Goal: Task Accomplishment & Management: Complete application form

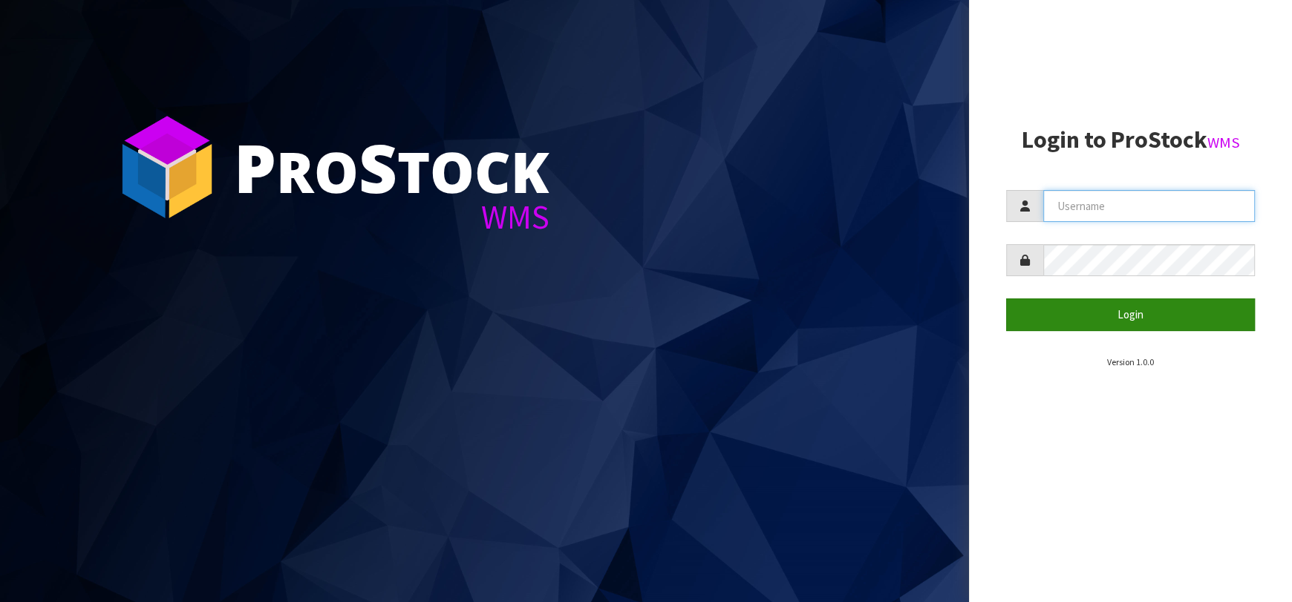
type input "[EMAIL_ADDRESS][DOMAIN_NAME]"
click at [1144, 322] on button "Login" at bounding box center [1130, 314] width 249 height 32
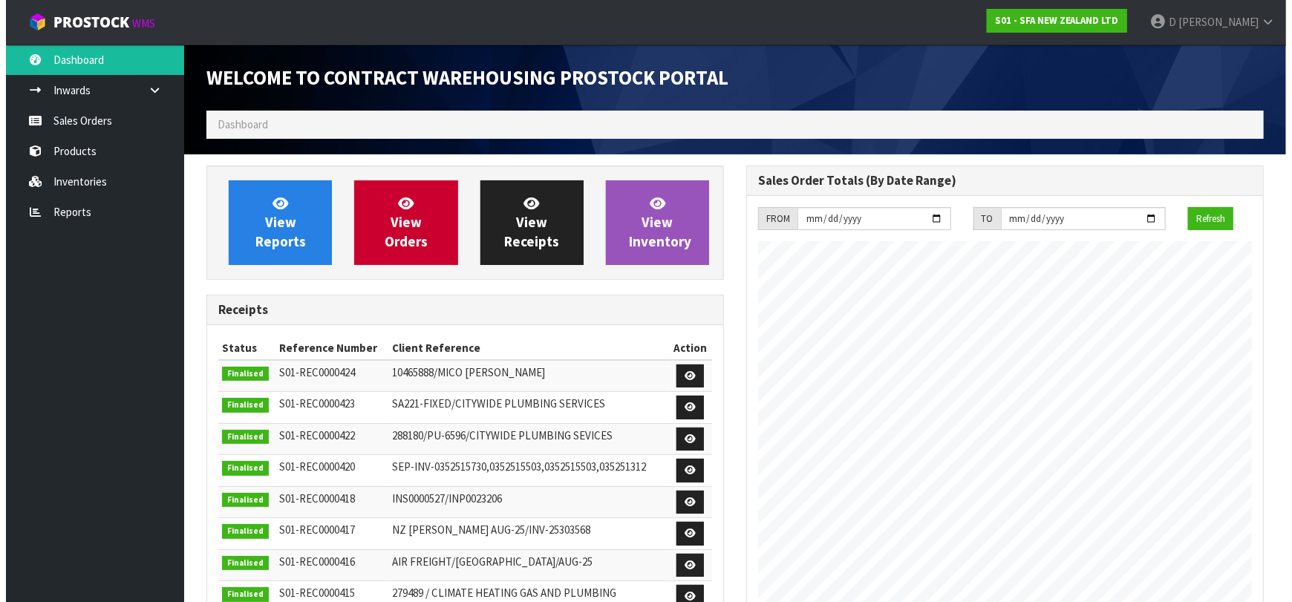
scroll to position [822, 540]
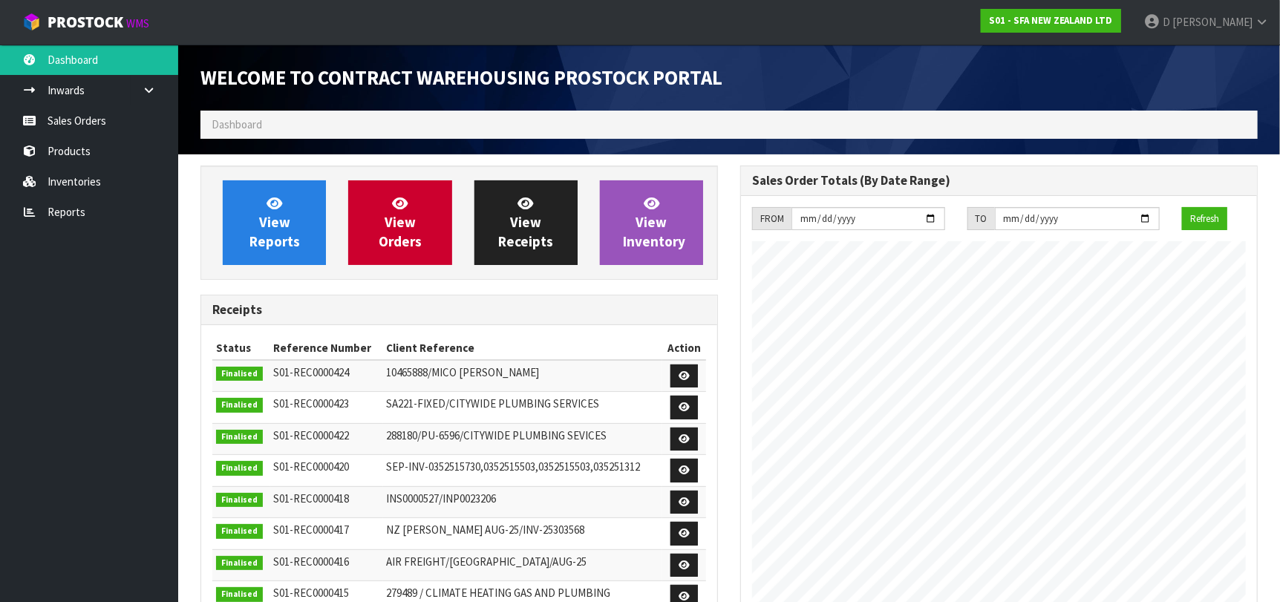
click at [544, 303] on h3 "Receipts" at bounding box center [459, 310] width 494 height 14
drag, startPoint x: 403, startPoint y: 221, endPoint x: 440, endPoint y: 229, distance: 37.1
click at [403, 221] on span "View Orders" at bounding box center [400, 223] width 43 height 56
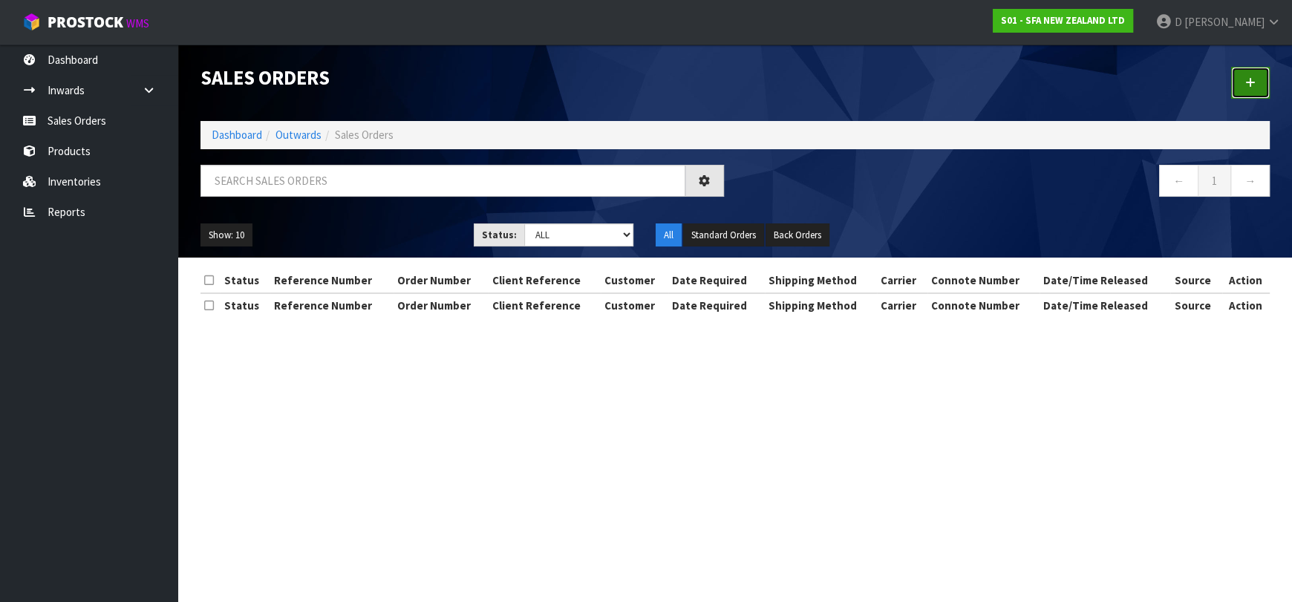
click at [1232, 73] on link at bounding box center [1250, 83] width 39 height 32
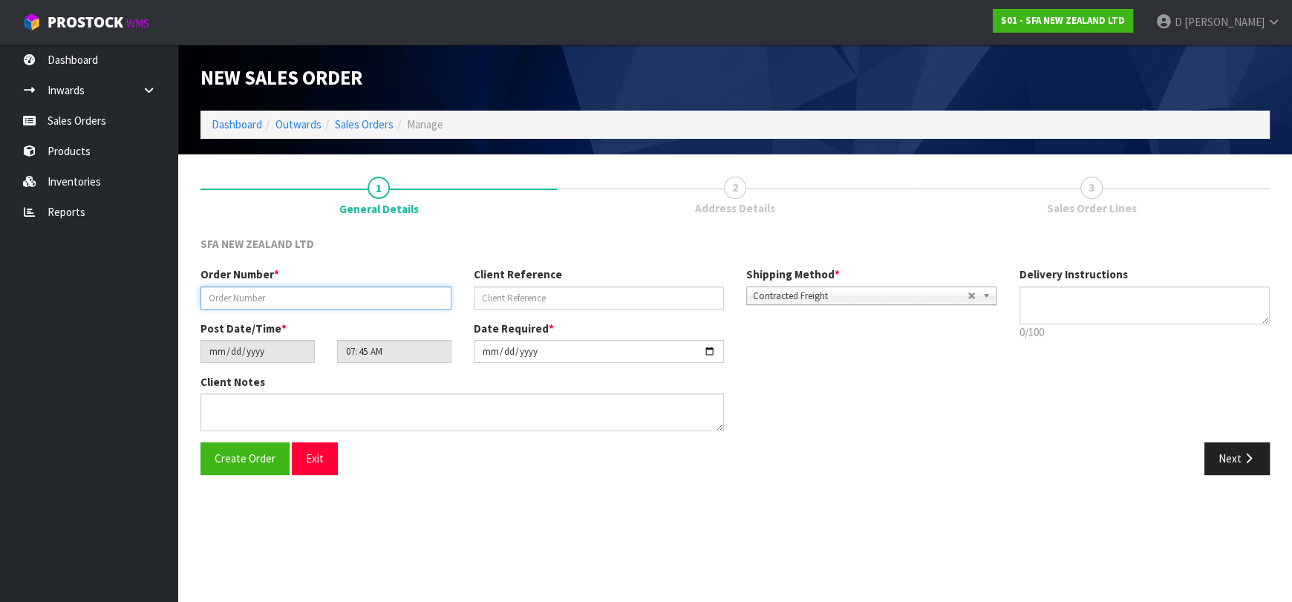
drag, startPoint x: 264, startPoint y: 312, endPoint x: 257, endPoint y: 304, distance: 10.6
click at [257, 304] on input "text" at bounding box center [325, 298] width 251 height 23
type input "24591"
click at [563, 281] on div "Client Reference" at bounding box center [599, 288] width 273 height 42
click at [576, 293] on input "text" at bounding box center [599, 298] width 251 height 23
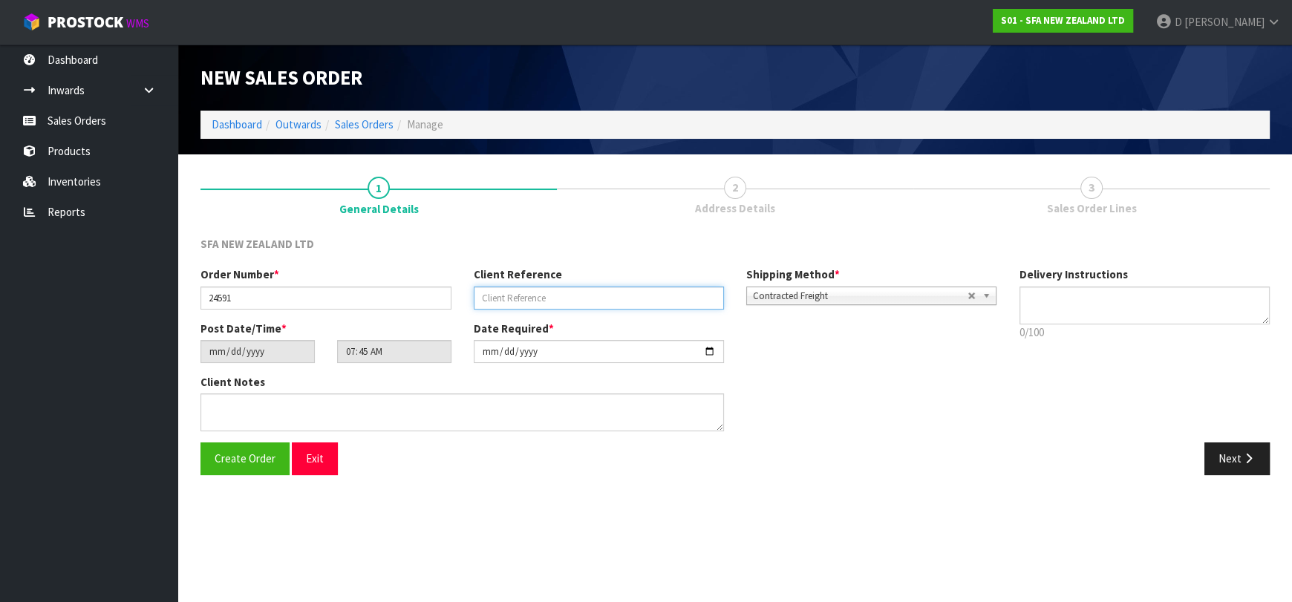
paste input "SANINZ160925"
type input "SANINZ160925"
click at [1241, 470] on button "Next" at bounding box center [1236, 458] width 65 height 32
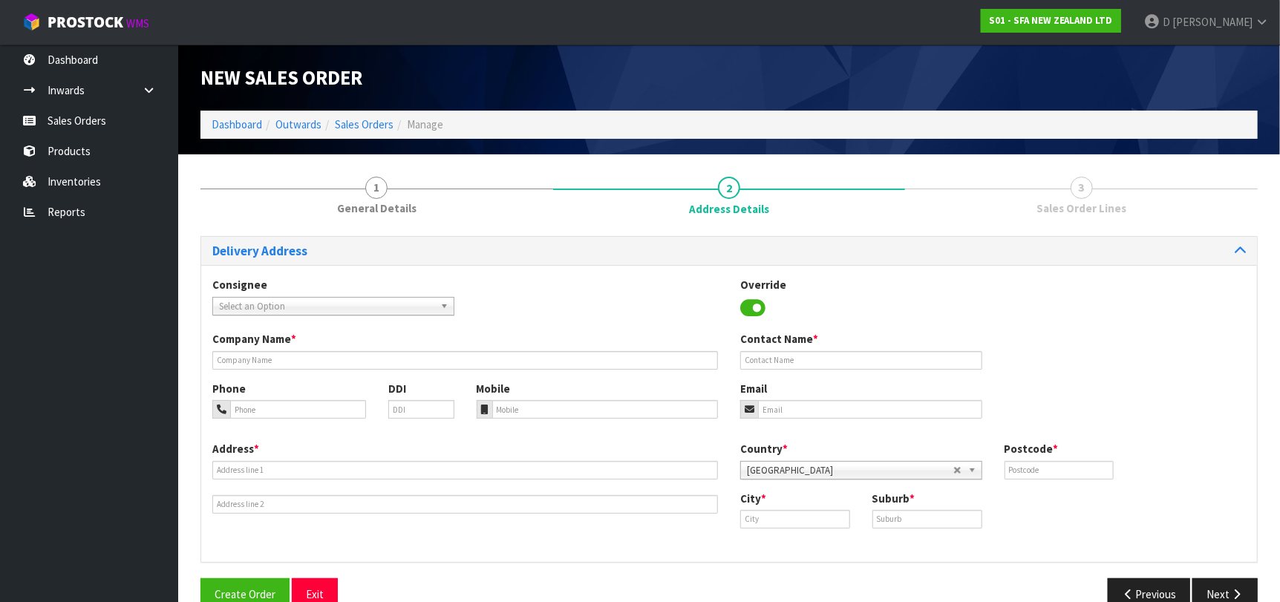
click at [352, 308] on span "Select an Option" at bounding box center [326, 307] width 215 height 18
type input "CITYRIVE"
type input "CITYWIDE PLUMBING SERVICES"
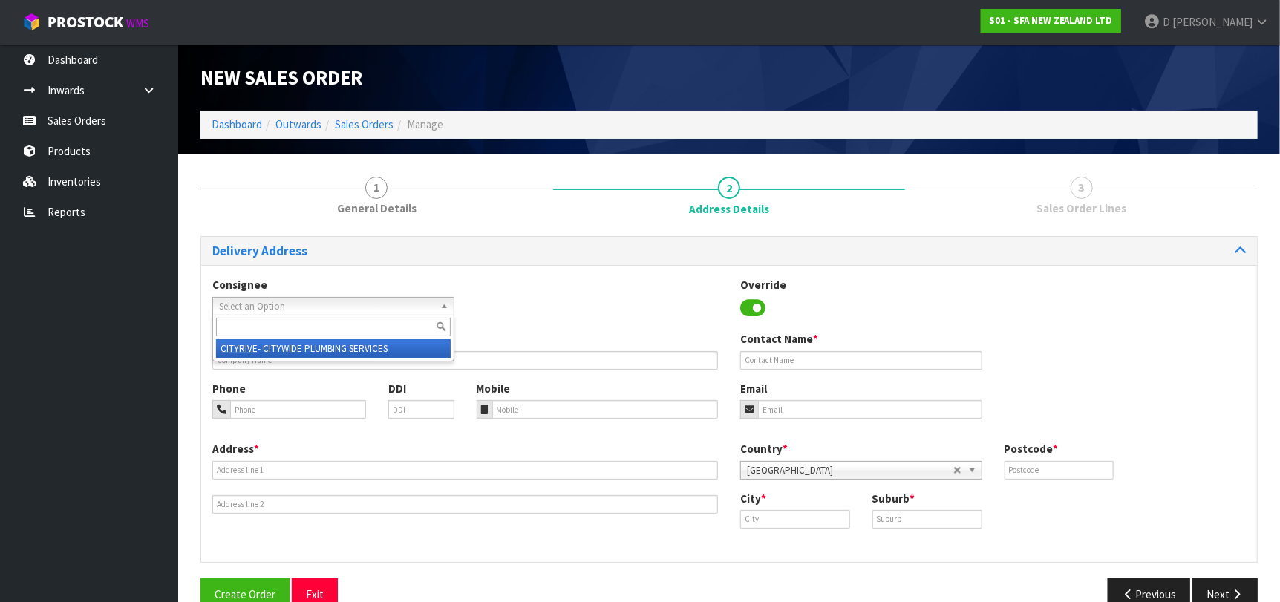
type input "GROUND FLOOR [STREET_ADDRESS]"
type input "0632"
type input "[GEOGRAPHIC_DATA]"
type input "ROSEDALE"
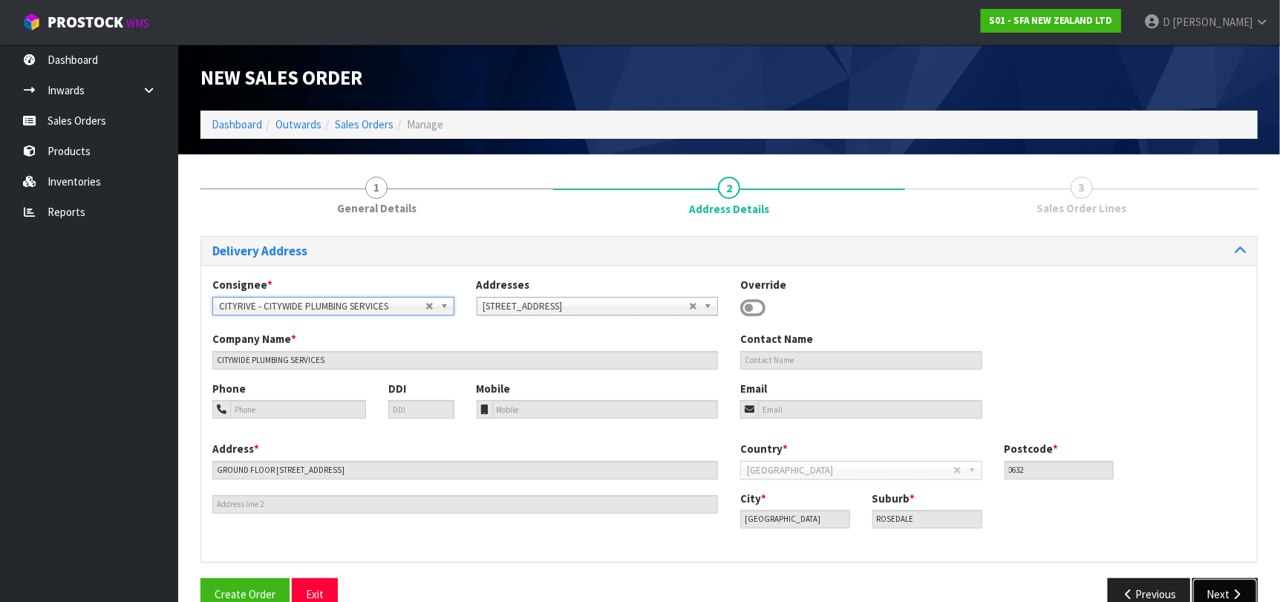
click at [1215, 583] on button "Next" at bounding box center [1224, 594] width 65 height 32
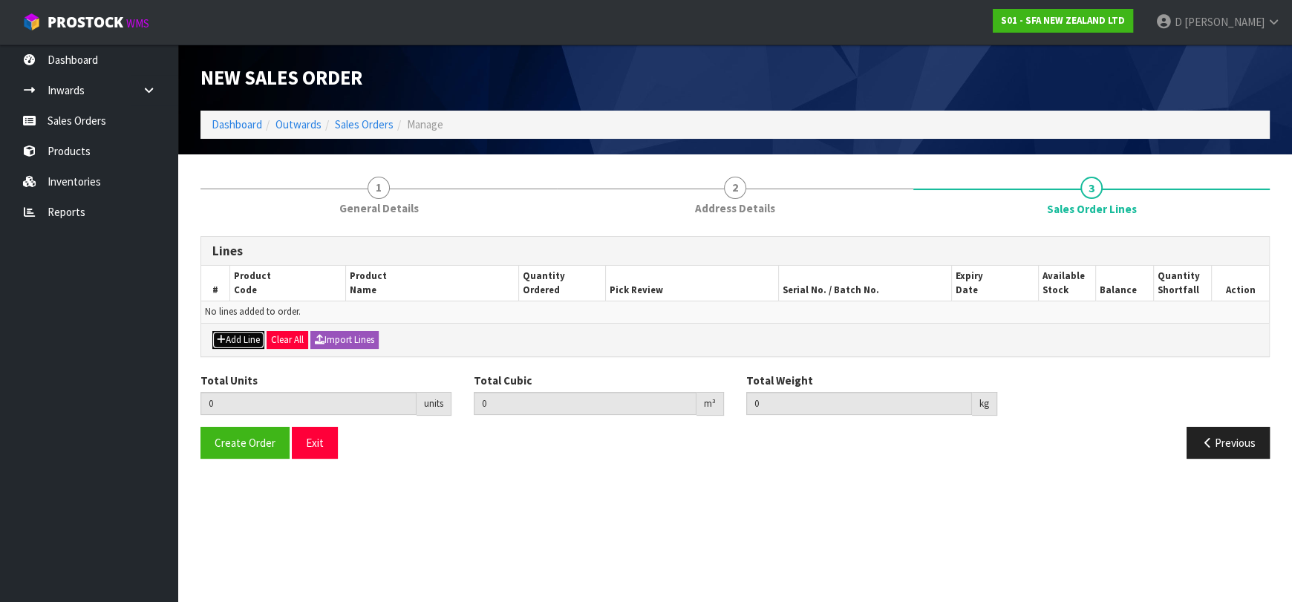
click at [246, 338] on button "Add Line" at bounding box center [238, 340] width 52 height 18
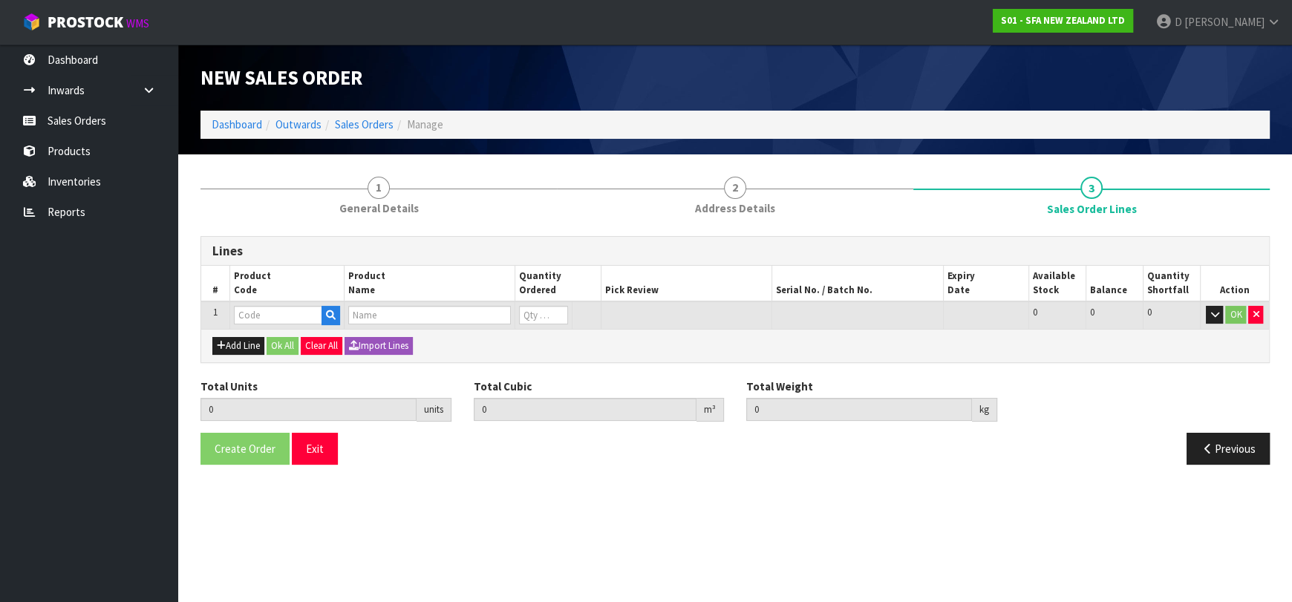
click at [251, 320] on input "text" at bounding box center [278, 315] width 88 height 19
type input "SA222"
type input "0.000000"
type input "0.000"
type input "SANIMULTI"
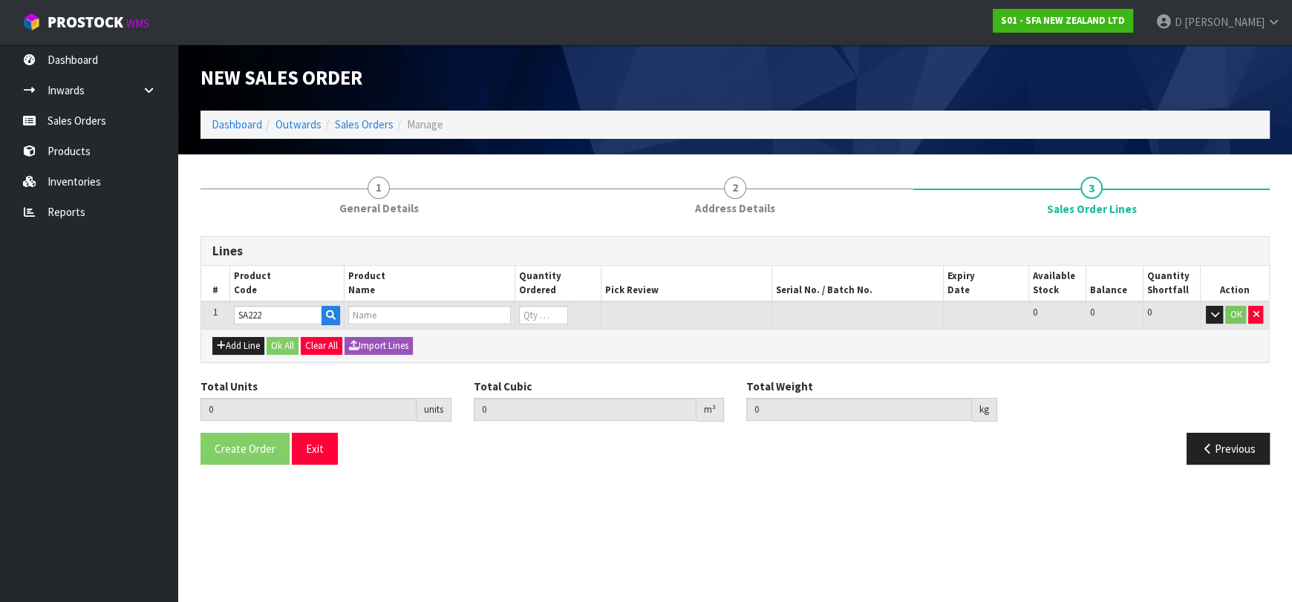
type input "0"
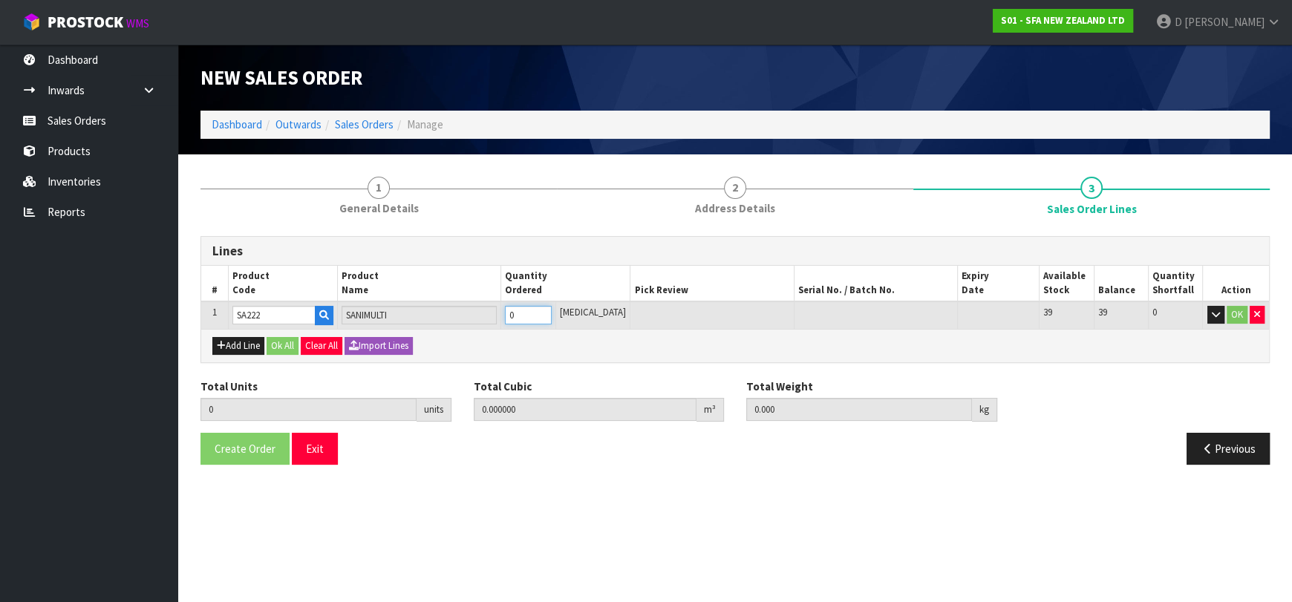
type input "1"
type input "0.03264"
type input "10.16"
type input "1"
click at [291, 348] on button "Ok All" at bounding box center [283, 346] width 32 height 18
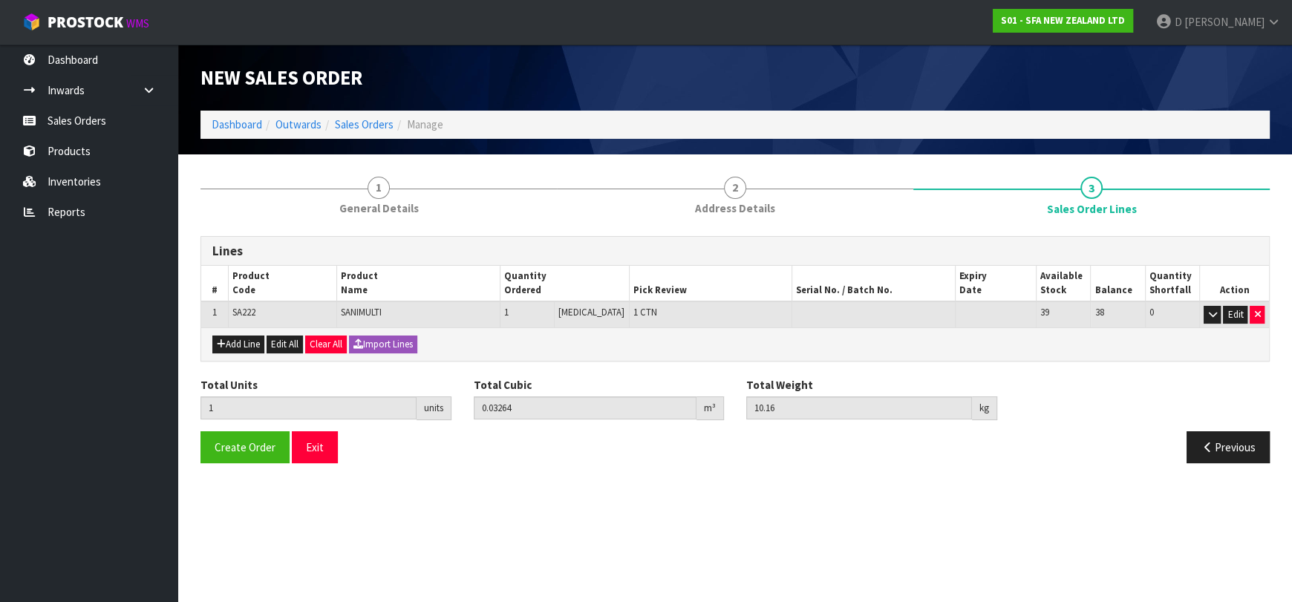
click at [373, 238] on div "Lines" at bounding box center [735, 252] width 1068 height 30
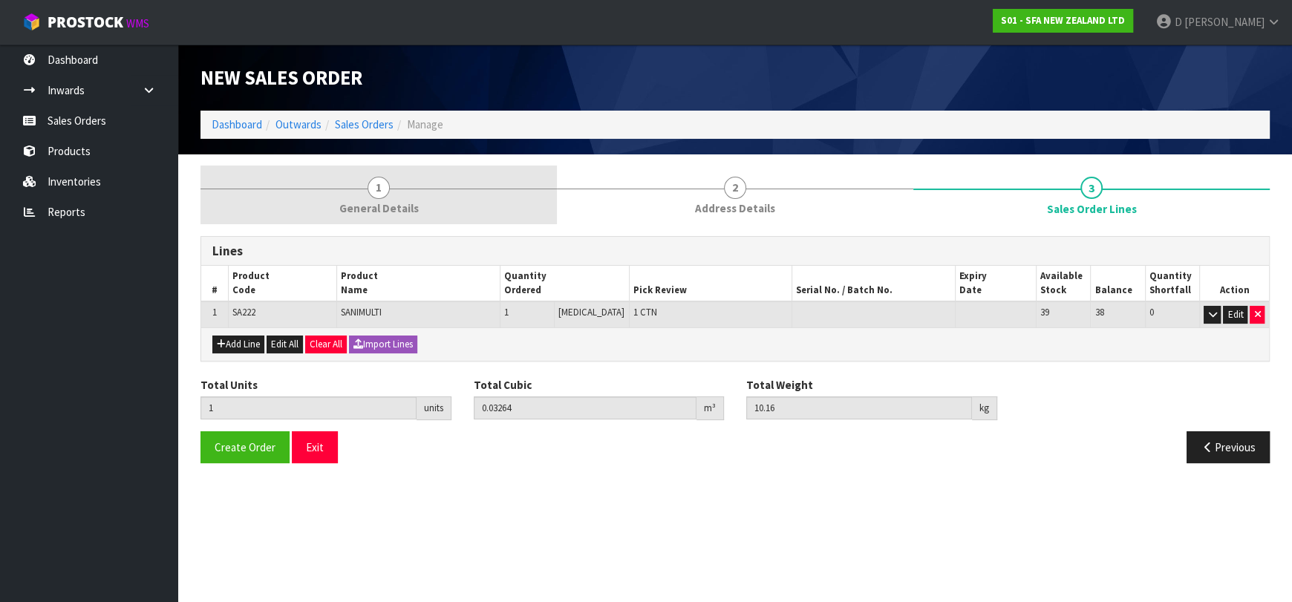
click at [440, 208] on link "1 General Details" at bounding box center [378, 195] width 356 height 59
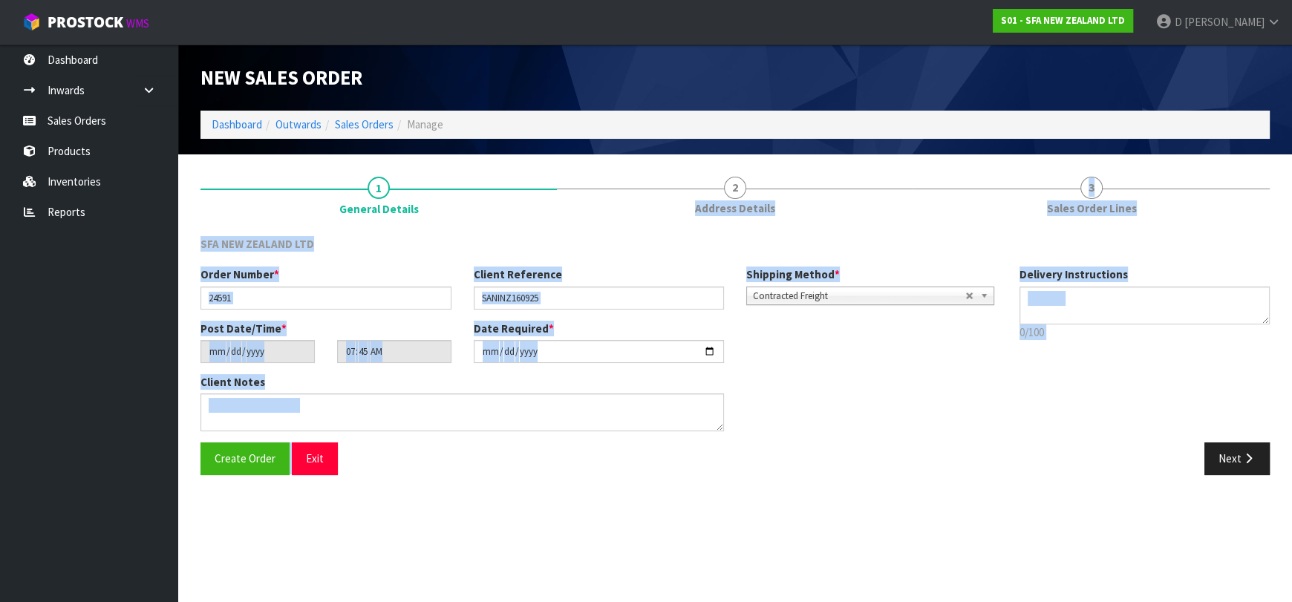
drag, startPoint x: 797, startPoint y: 186, endPoint x: 474, endPoint y: 598, distance: 523.5
click at [474, 598] on section "New Sales Order Dashboard Outwards Sales Orders Manage New Sales Order Dashboar…" at bounding box center [646, 301] width 1292 height 602
click at [267, 453] on span "Create Order" at bounding box center [245, 458] width 61 height 14
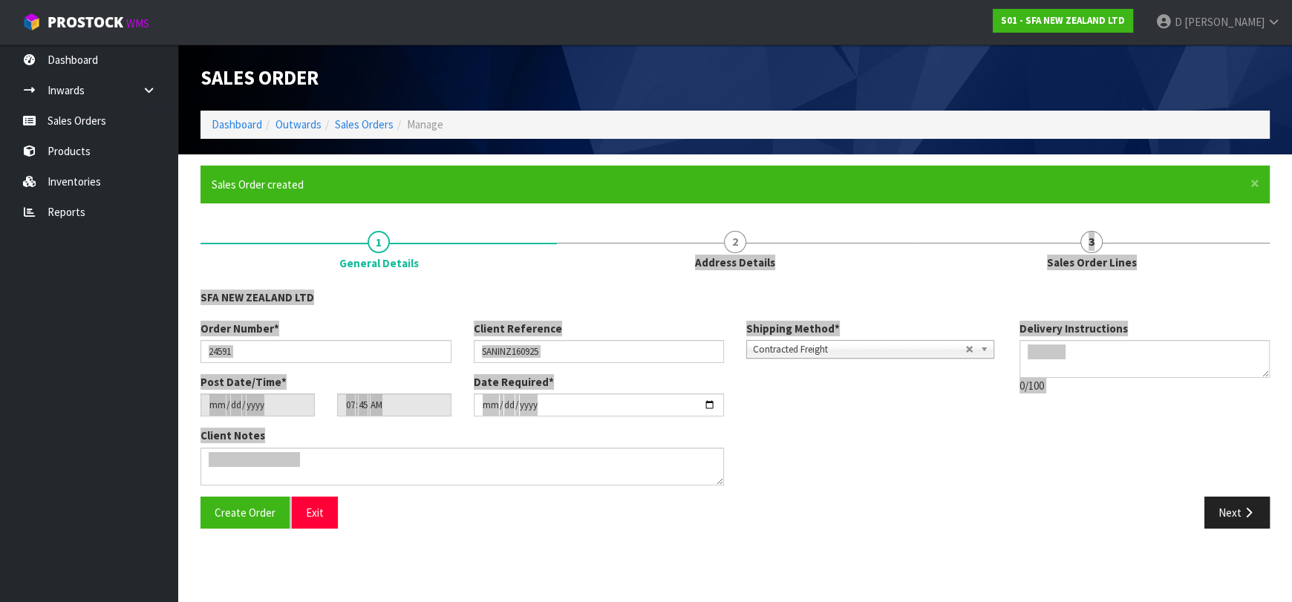
type input "09:45:00.000"
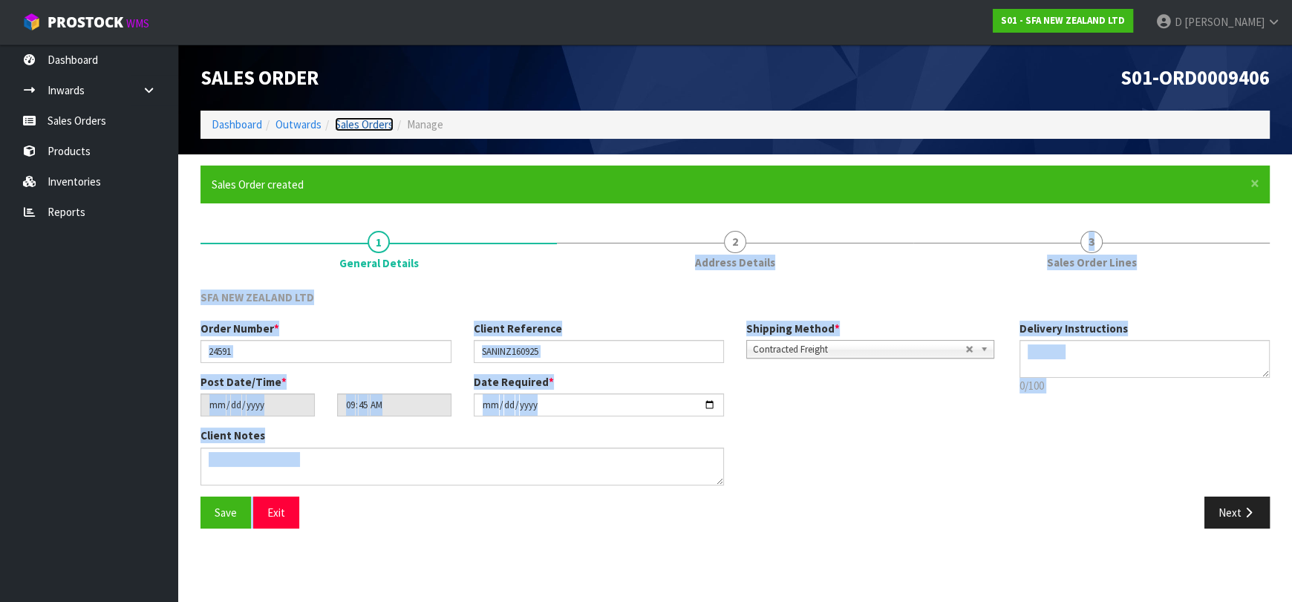
click at [363, 128] on link "Sales Orders" at bounding box center [364, 124] width 59 height 14
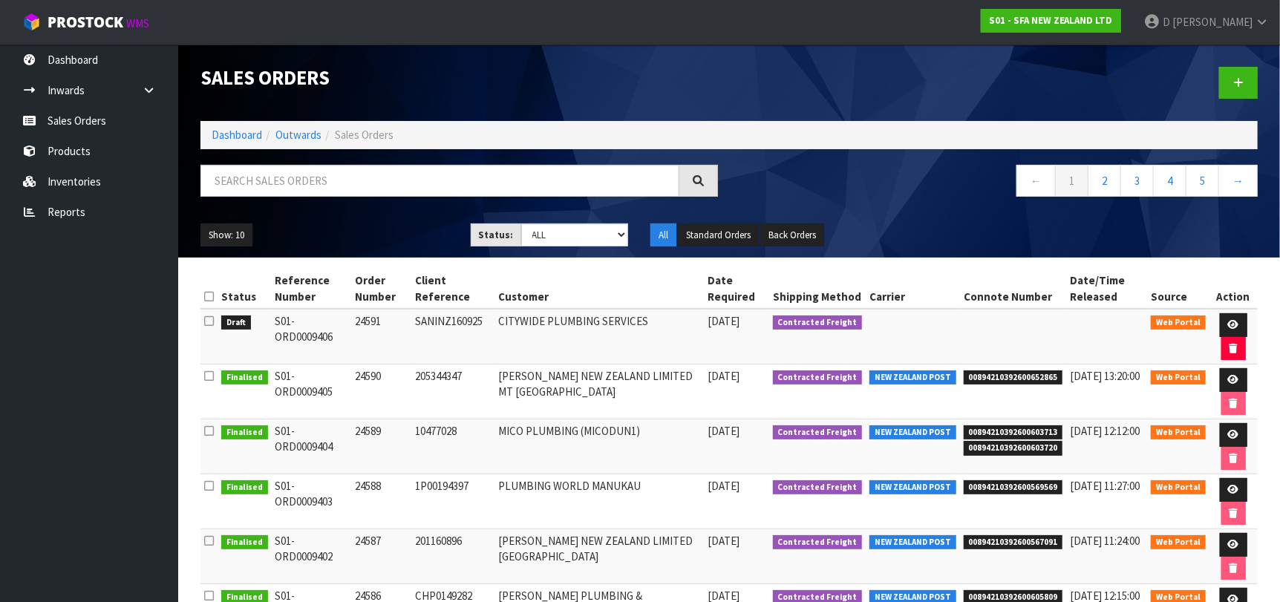
drag, startPoint x: 1267, startPoint y: 85, endPoint x: 1217, endPoint y: 95, distance: 50.7
click at [1264, 87] on div at bounding box center [999, 83] width 540 height 76
click at [1241, 69] on link at bounding box center [1238, 83] width 39 height 32
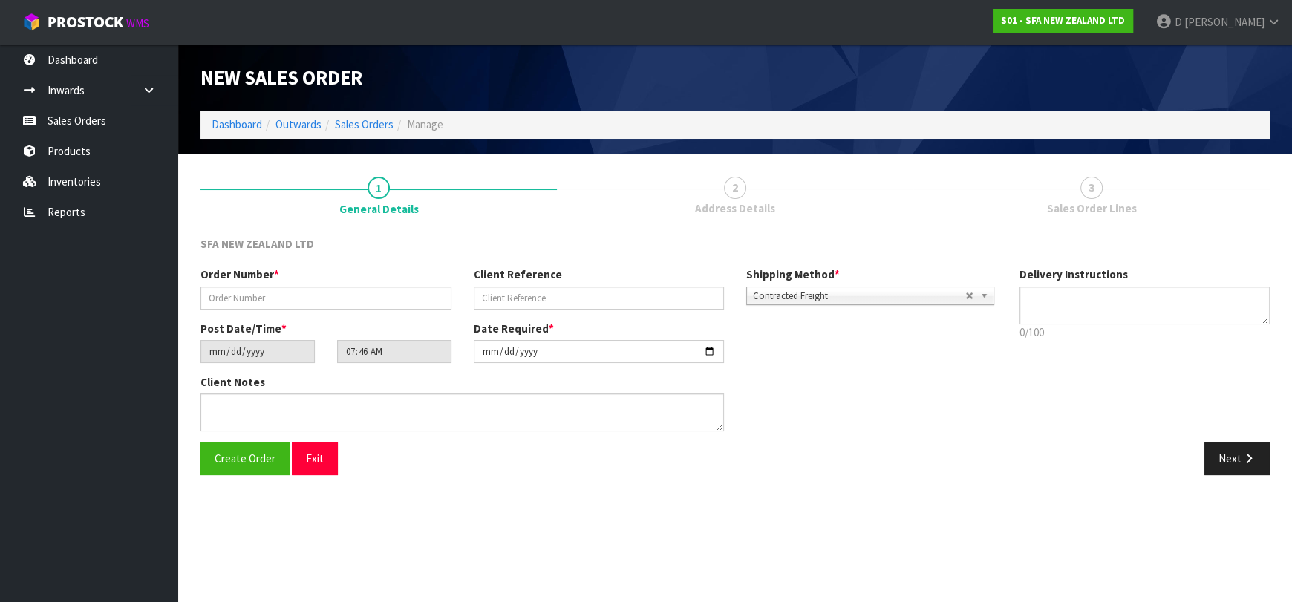
click at [362, 286] on div "Order Number *" at bounding box center [325, 288] width 273 height 42
click at [365, 296] on input "text" at bounding box center [325, 298] width 251 height 23
type input "24592"
paste input "2607686"
type input "2607686"
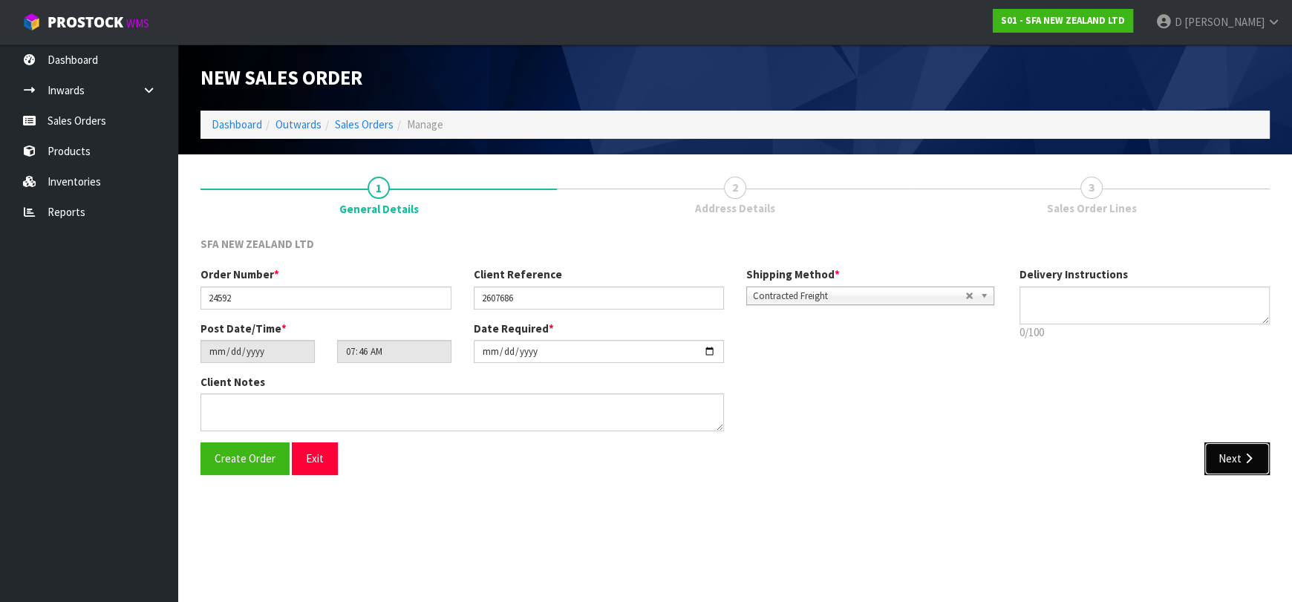
click at [1244, 469] on button "Next" at bounding box center [1236, 458] width 65 height 32
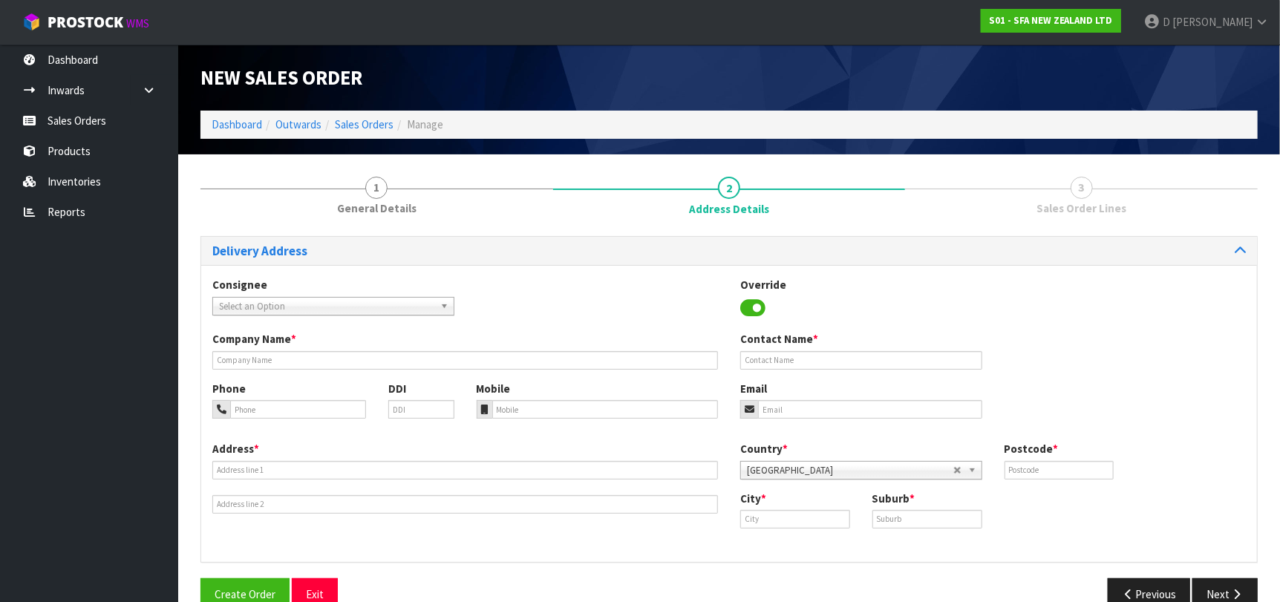
click at [269, 304] on span "Select an Option" at bounding box center [326, 307] width 215 height 18
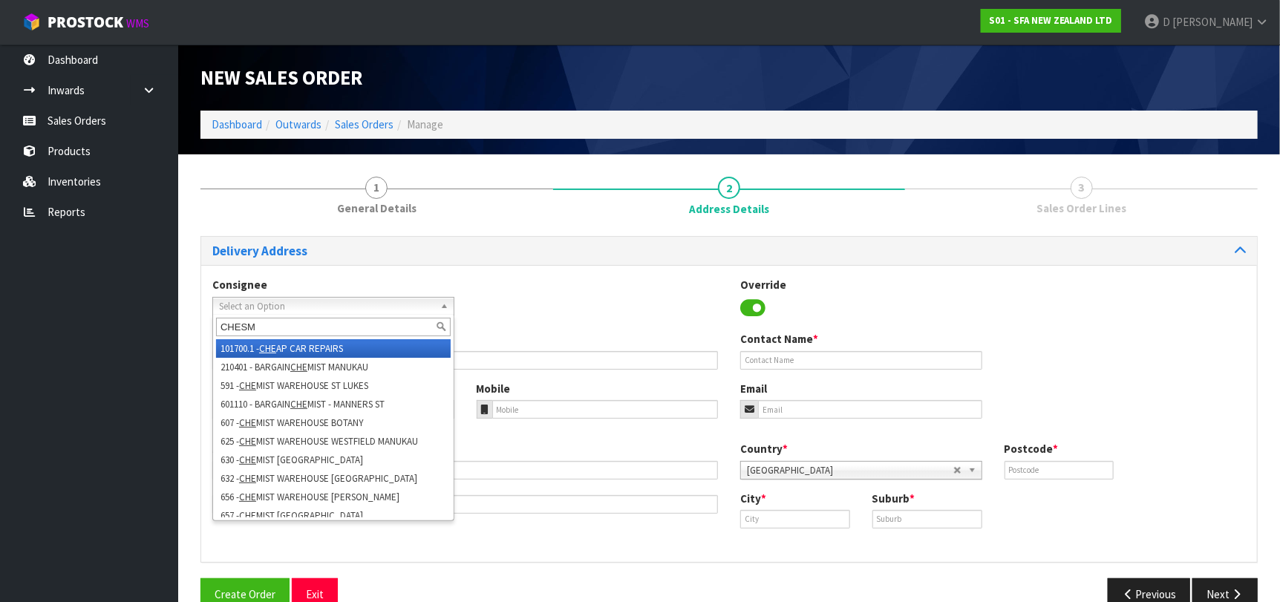
type input "CHESMT"
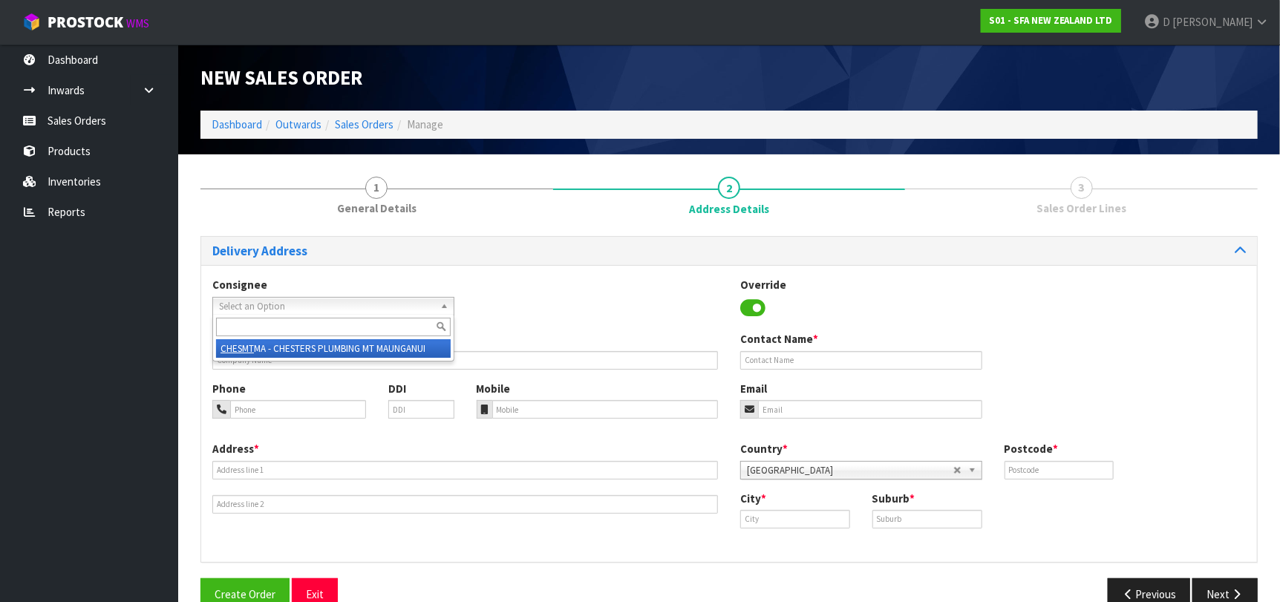
type input "CHESTERS PLUMBING MT MAUNGANUI"
type input "[STREET_ADDRESS][PERSON_NAME]"
type input "3116"
type input "[GEOGRAPHIC_DATA]"
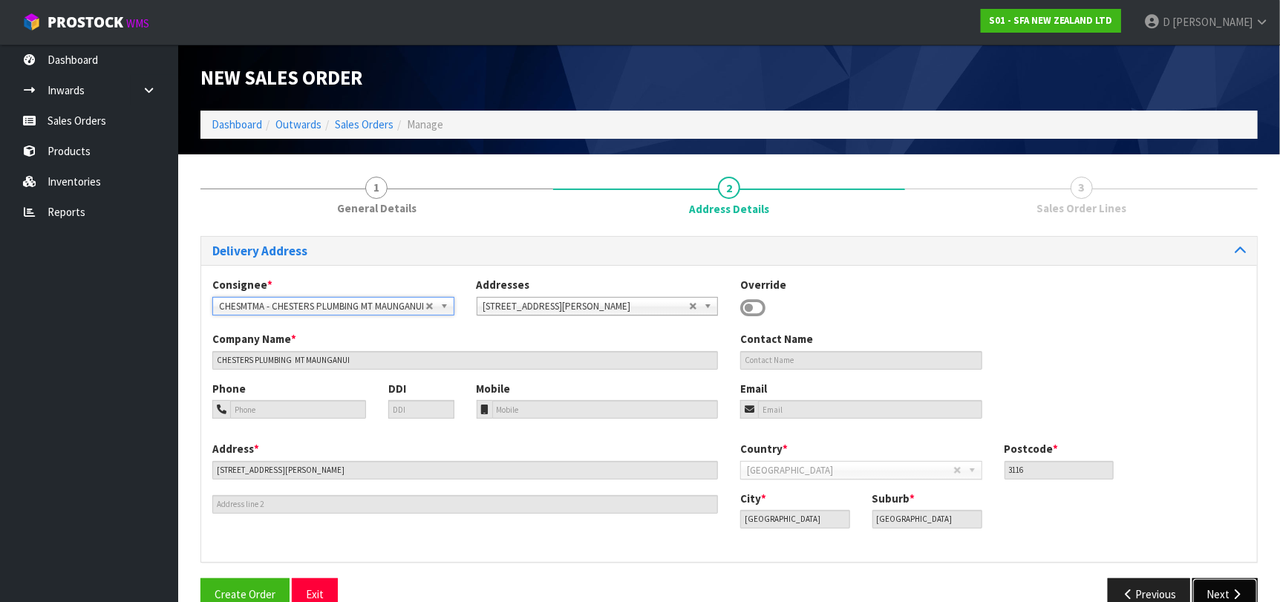
click at [1222, 589] on button "Next" at bounding box center [1224, 594] width 65 height 32
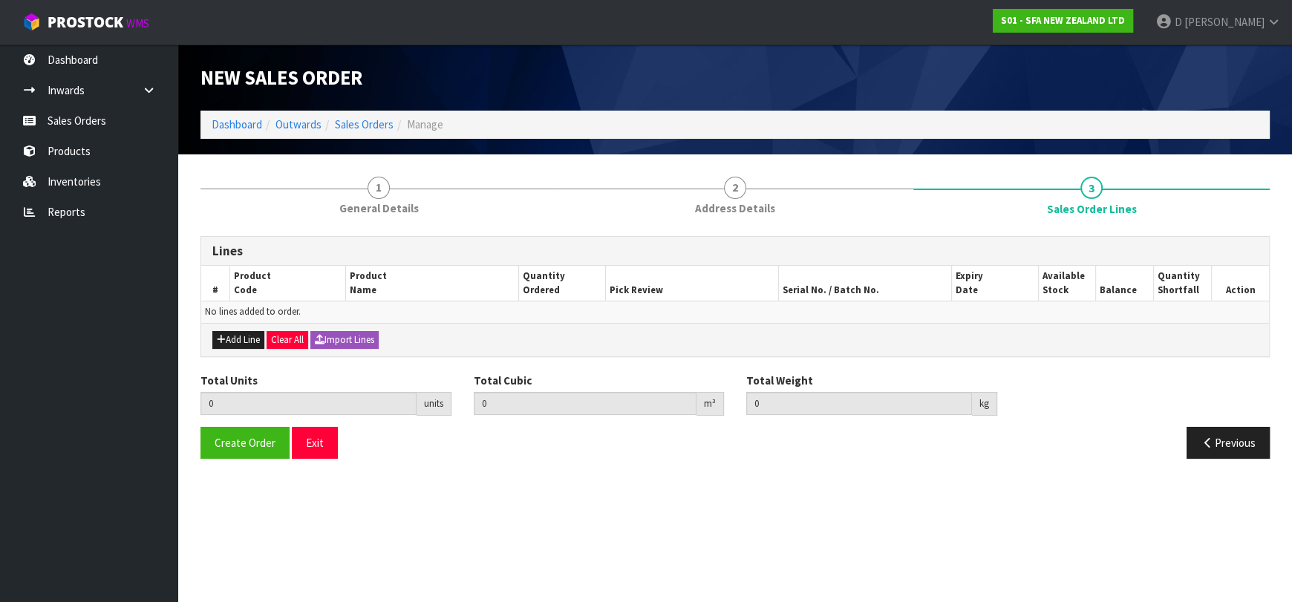
click at [246, 347] on div "Add Line Clear All Import Lines" at bounding box center [735, 339] width 1068 height 33
click at [272, 326] on div "Add Line Clear All Import Lines" at bounding box center [735, 339] width 1068 height 33
click at [249, 342] on button "Add Line" at bounding box center [238, 340] width 52 height 18
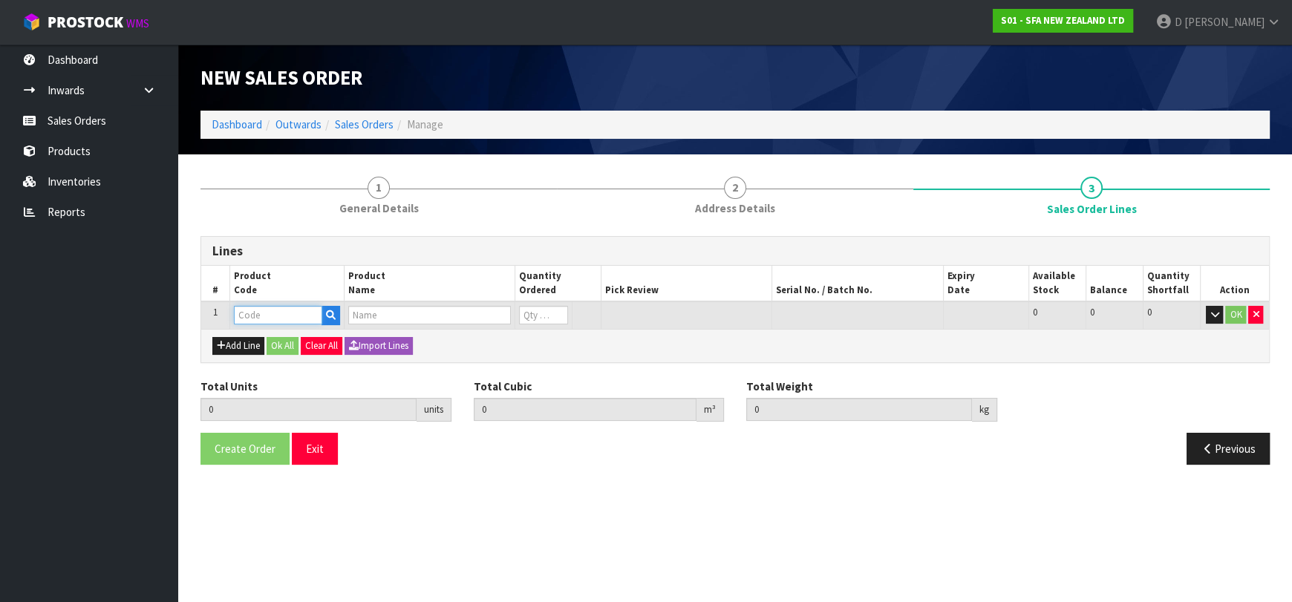
click at [257, 318] on input "text" at bounding box center [278, 315] width 88 height 19
type input "EM120160"
type input "0.000000"
type input "0.000"
type input "CARBON FILTER MEDIA ROUND/BL S"
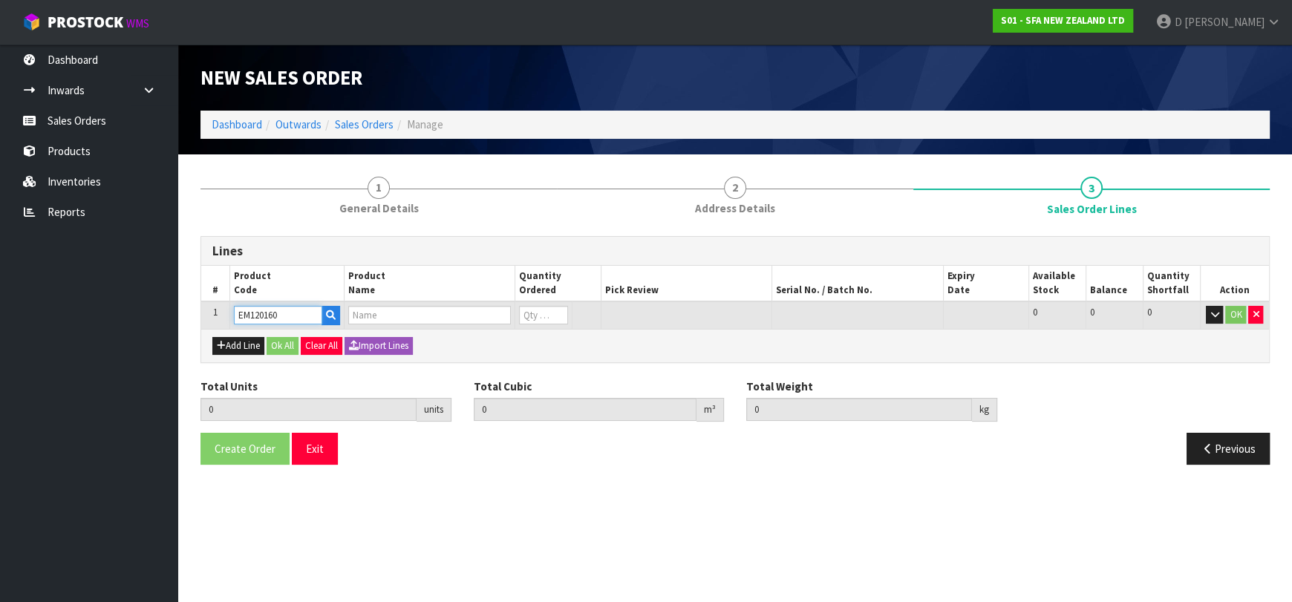
type input "0"
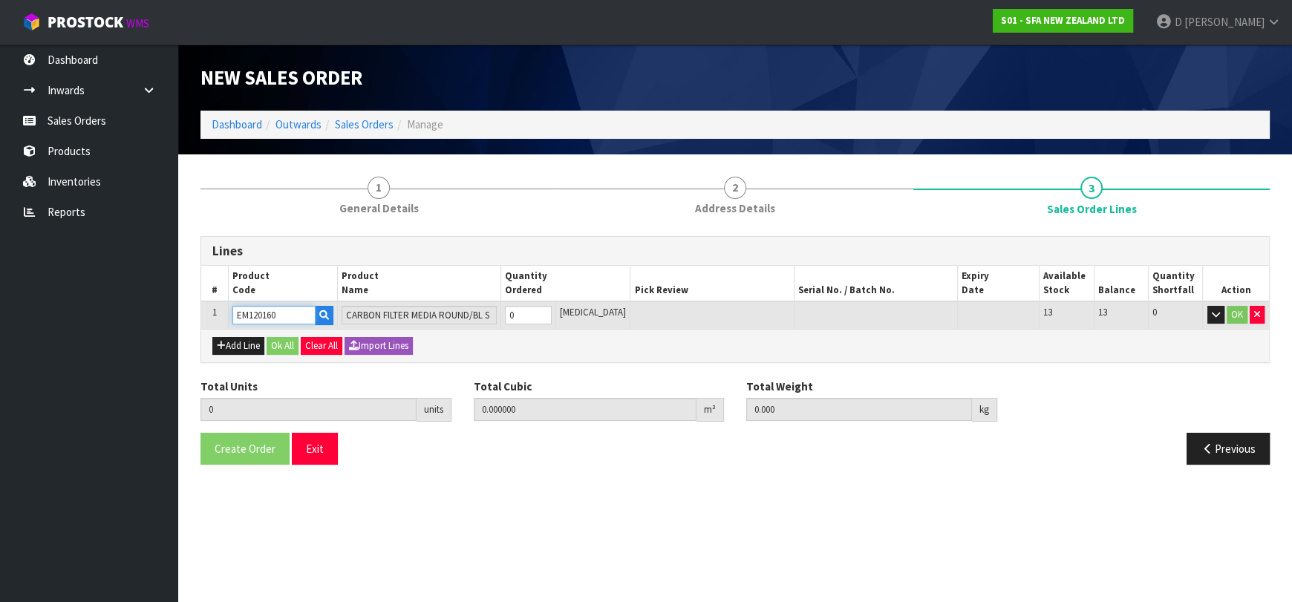
type input "EM120160"
type input "1"
type input "0.000175"
type input "0.15"
type input "1"
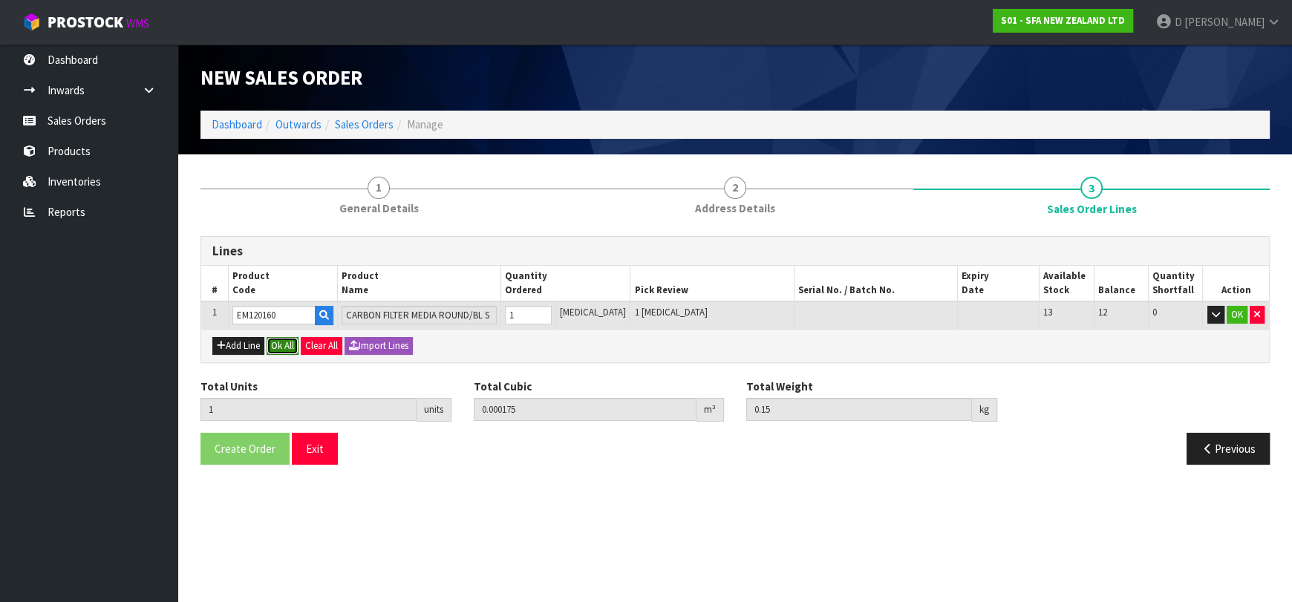
click at [283, 342] on button "Ok All" at bounding box center [283, 346] width 32 height 18
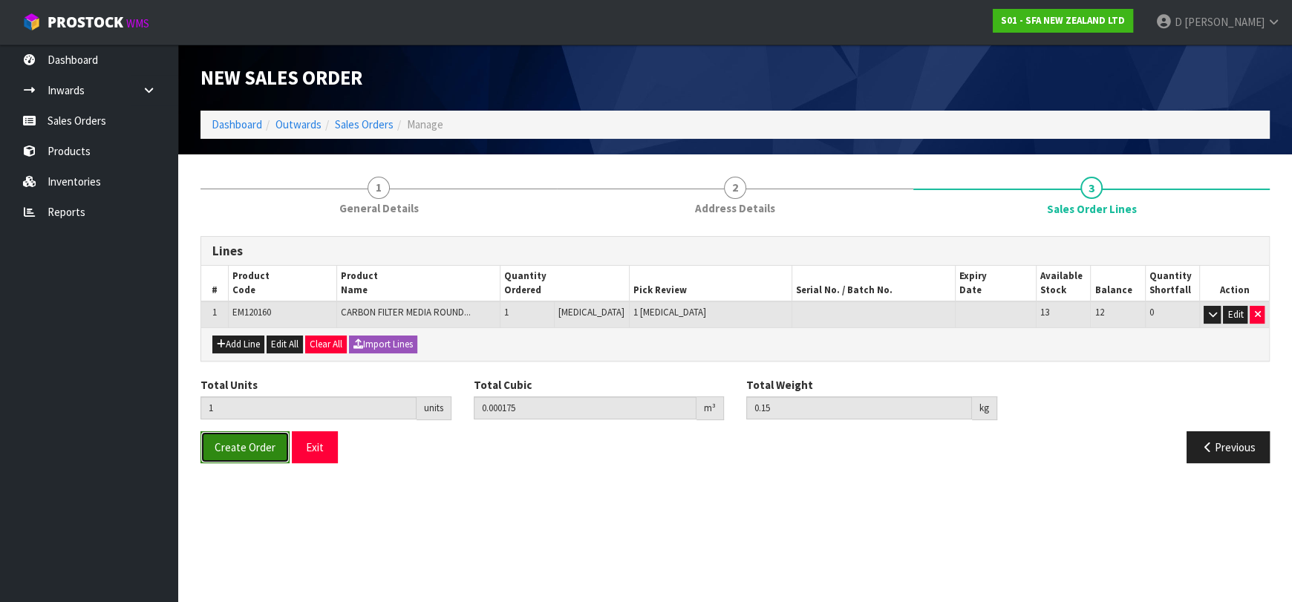
click at [269, 437] on button "Create Order" at bounding box center [244, 447] width 89 height 32
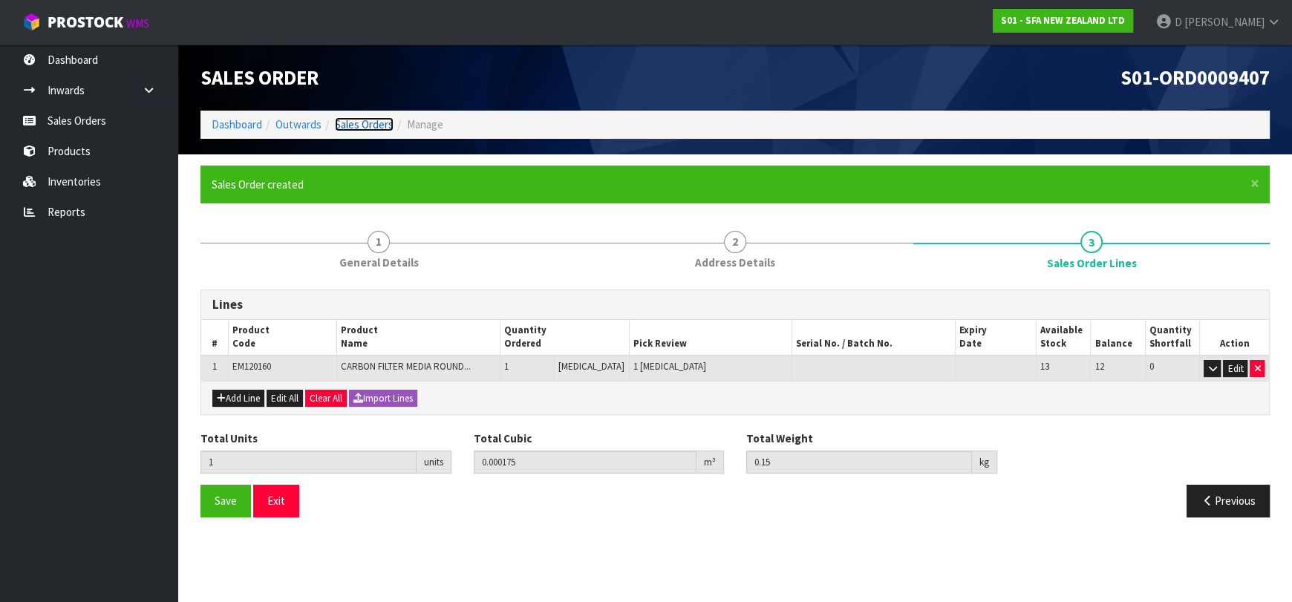
click at [382, 123] on link "Sales Orders" at bounding box center [364, 124] width 59 height 14
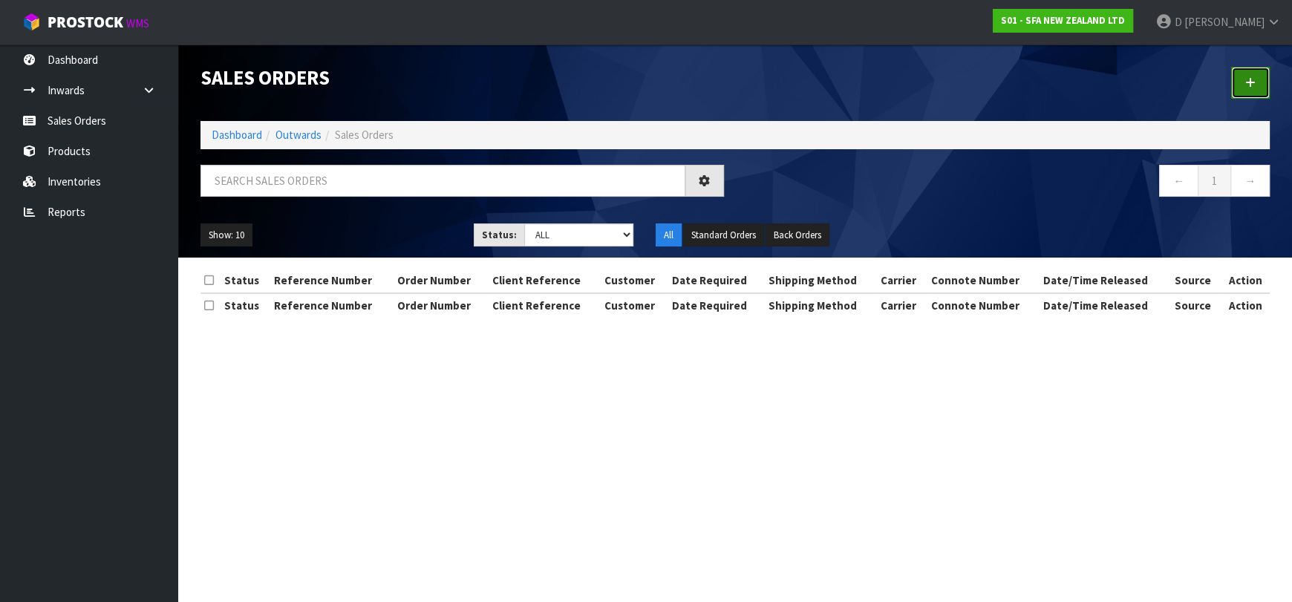
click at [1241, 88] on link at bounding box center [1250, 83] width 39 height 32
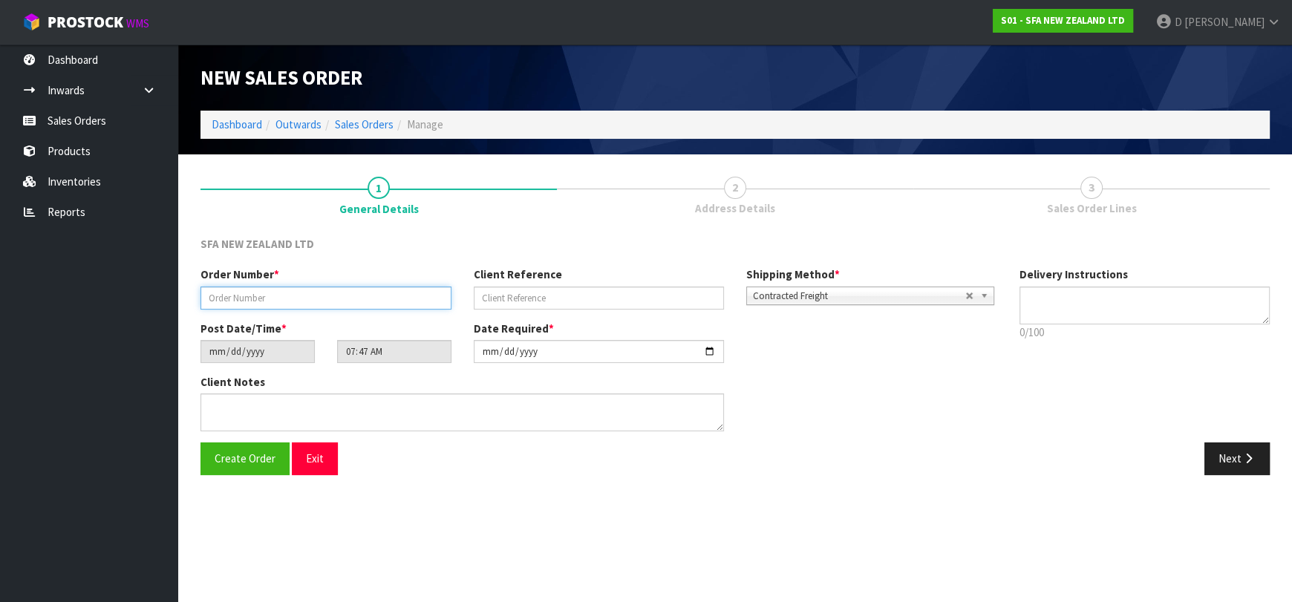
click at [327, 301] on input "text" at bounding box center [325, 298] width 251 height 23
type input "24593"
paste input "INP0024221"
type input "INP0024221"
click at [1242, 457] on icon "button" at bounding box center [1248, 458] width 14 height 11
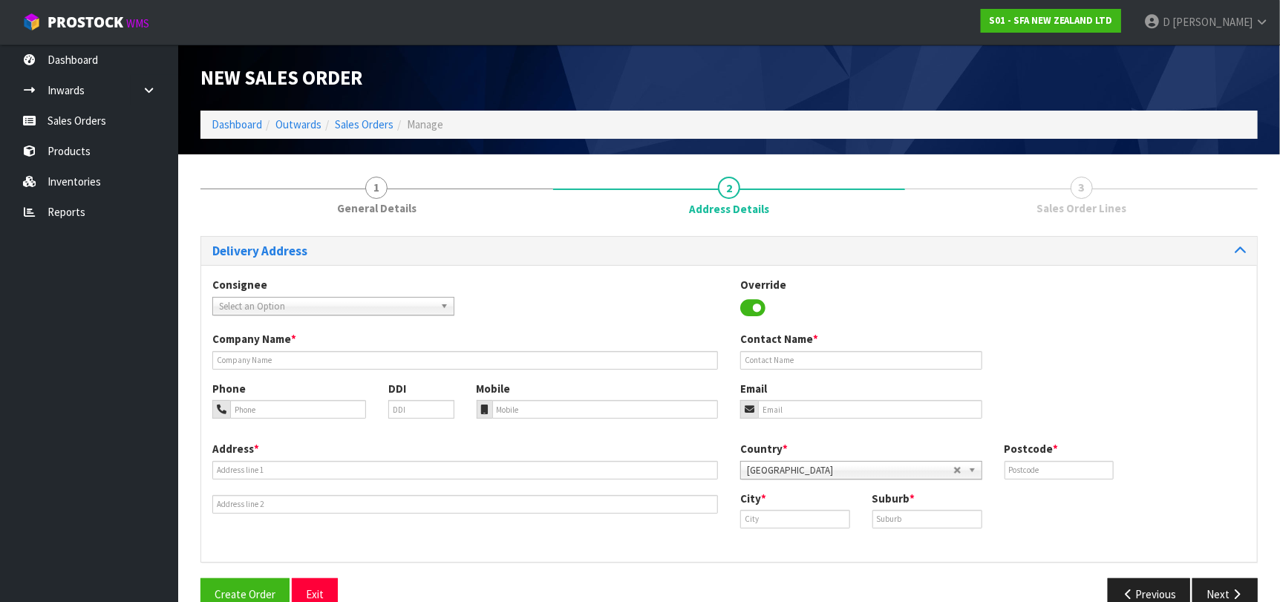
click at [285, 308] on span "Select an Option" at bounding box center [326, 307] width 215 height 18
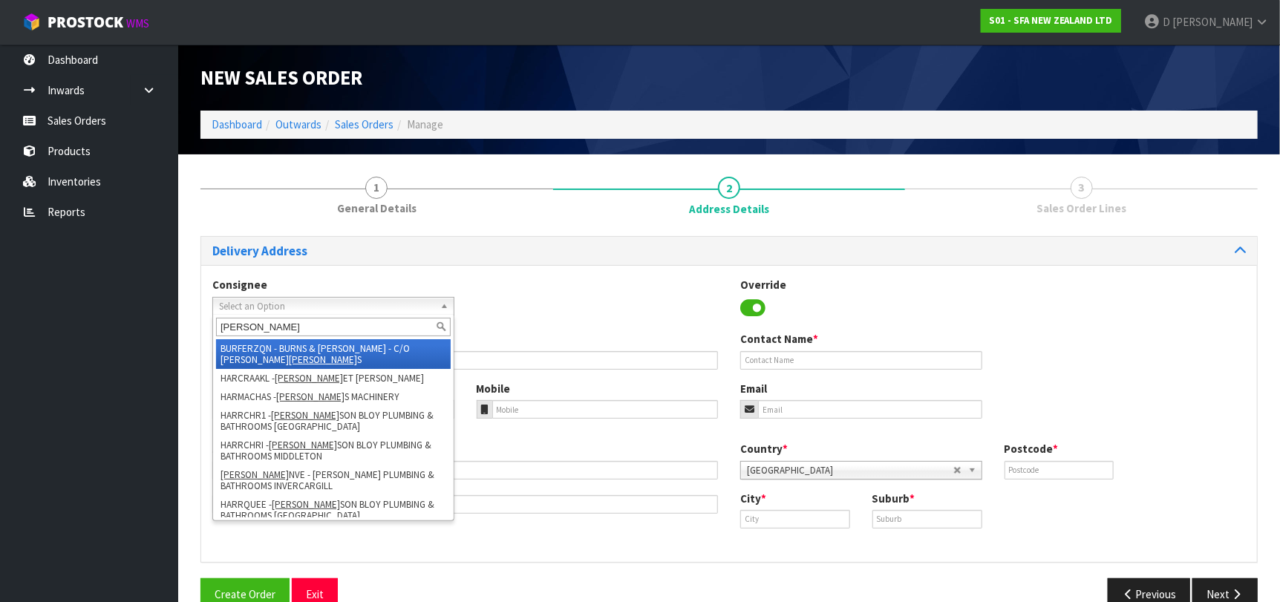
type input "[PERSON_NAME]"
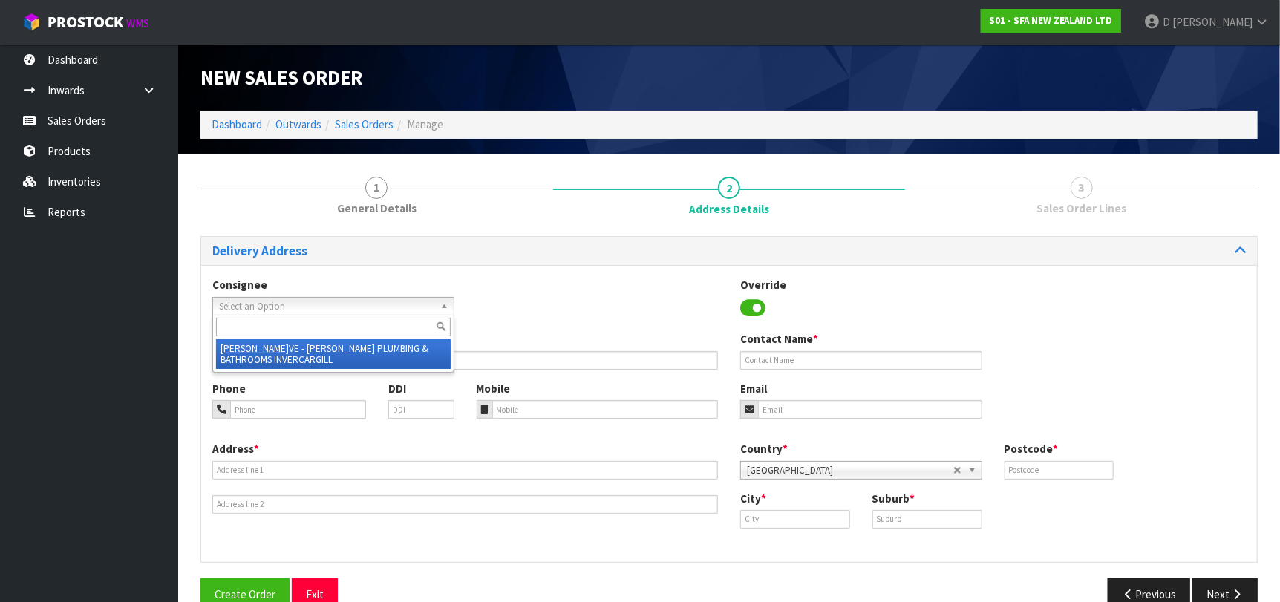
type input "[PERSON_NAME] PLUMBING & BATHROOMS INVERCARGILL"
type input "[STREET_ADDRESS]"
type input "9810"
type input "Invercargill"
type input "INVERCARGILL"
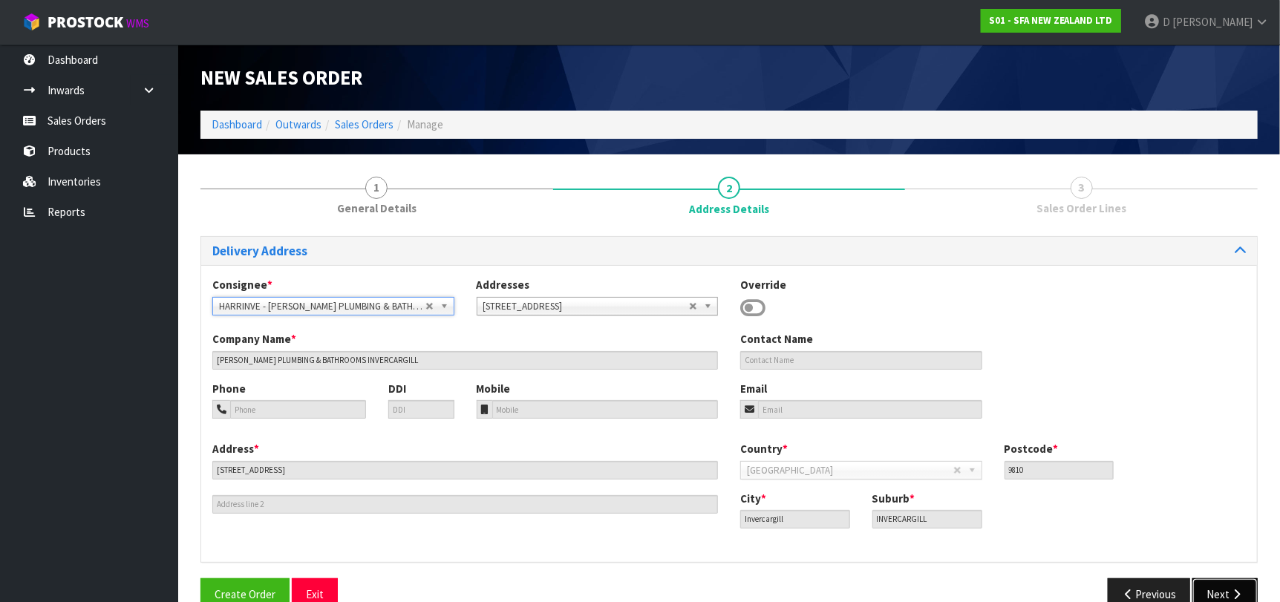
click at [1209, 587] on button "Next" at bounding box center [1224, 594] width 65 height 32
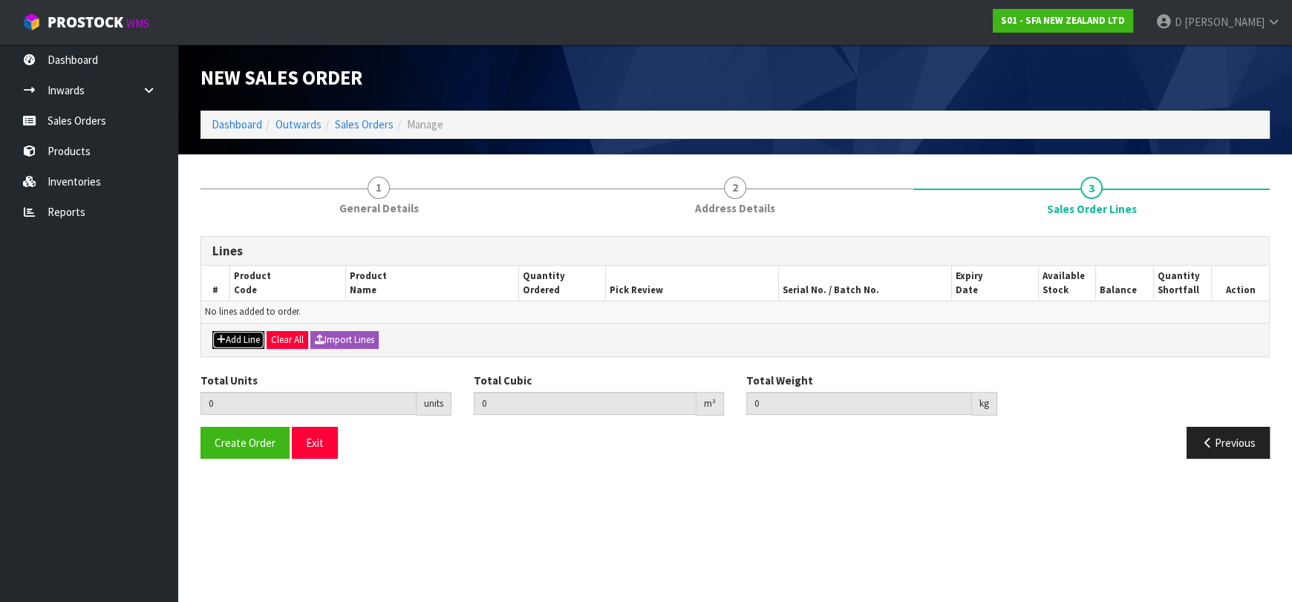
click at [232, 336] on button "Add Line" at bounding box center [238, 340] width 52 height 18
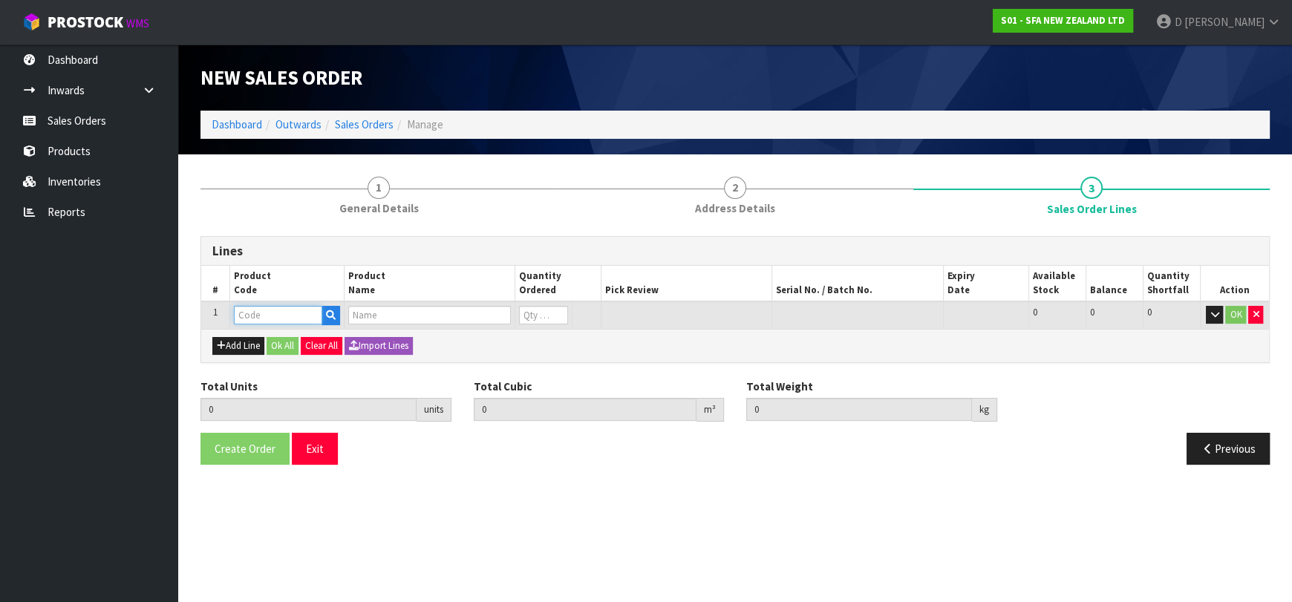
drag, startPoint x: 246, startPoint y: 328, endPoint x: 262, endPoint y: 318, distance: 18.7
click at [261, 318] on input "text" at bounding box center [278, 315] width 88 height 19
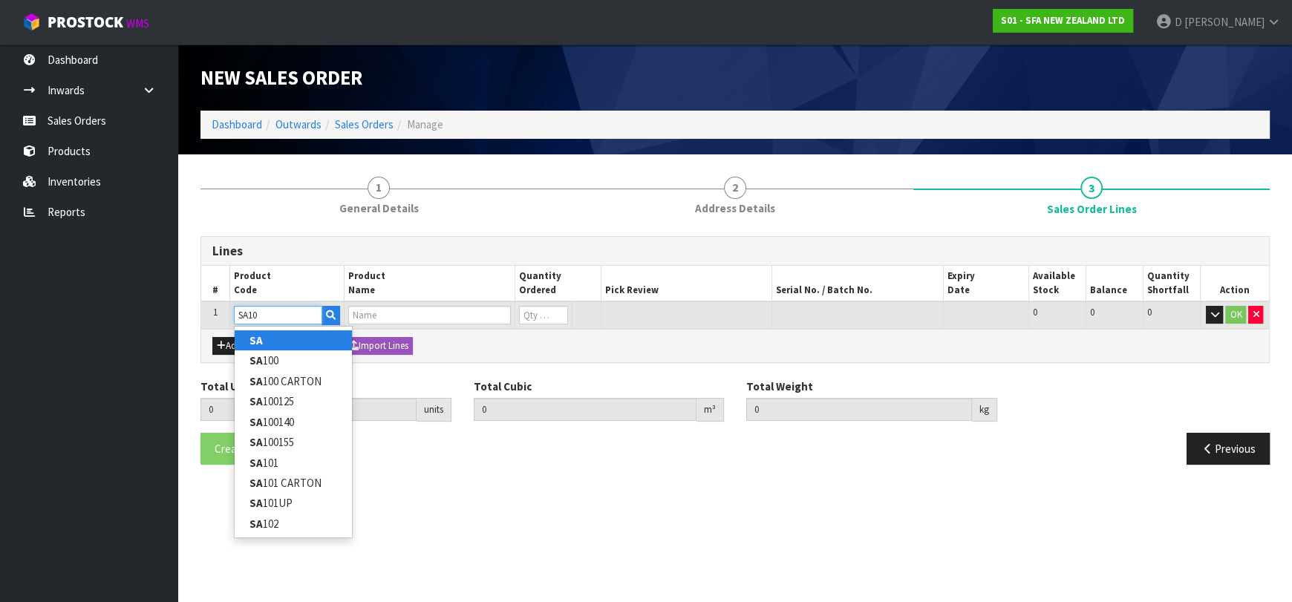
type input "SA101"
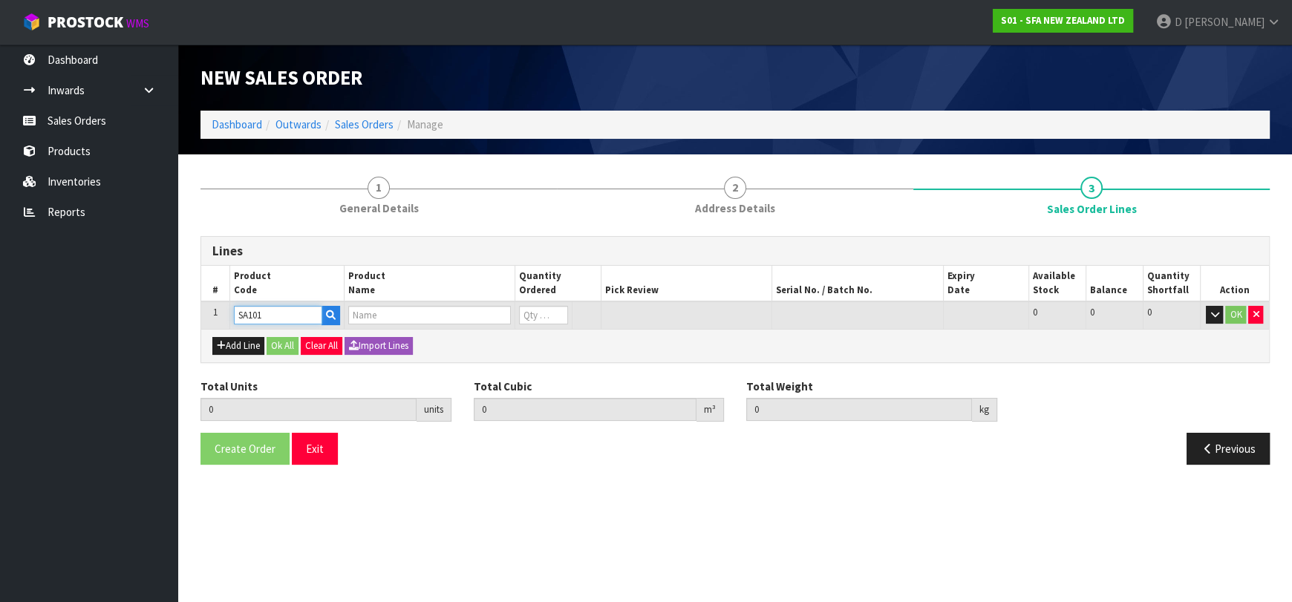
type input "0.000000"
type input "0.000"
type input "SA101 SANISPEED SMALL BORE"
type input "0"
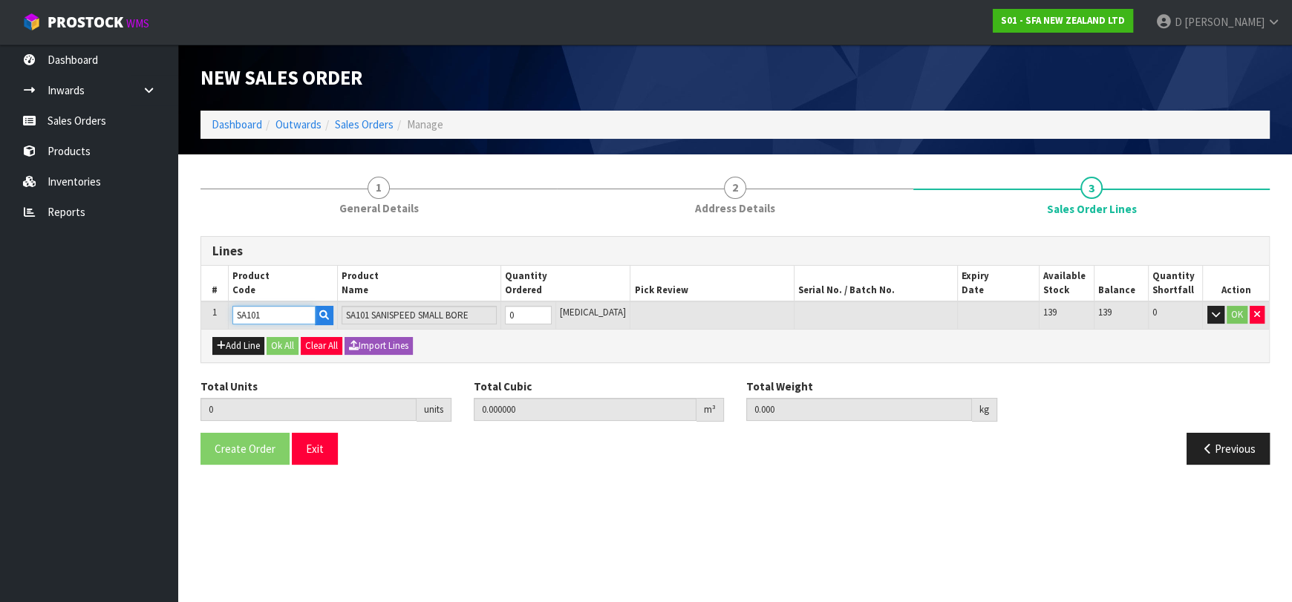
type input "SA101"
type input "1"
type input "0.031488"
type input "6.65"
type input "1"
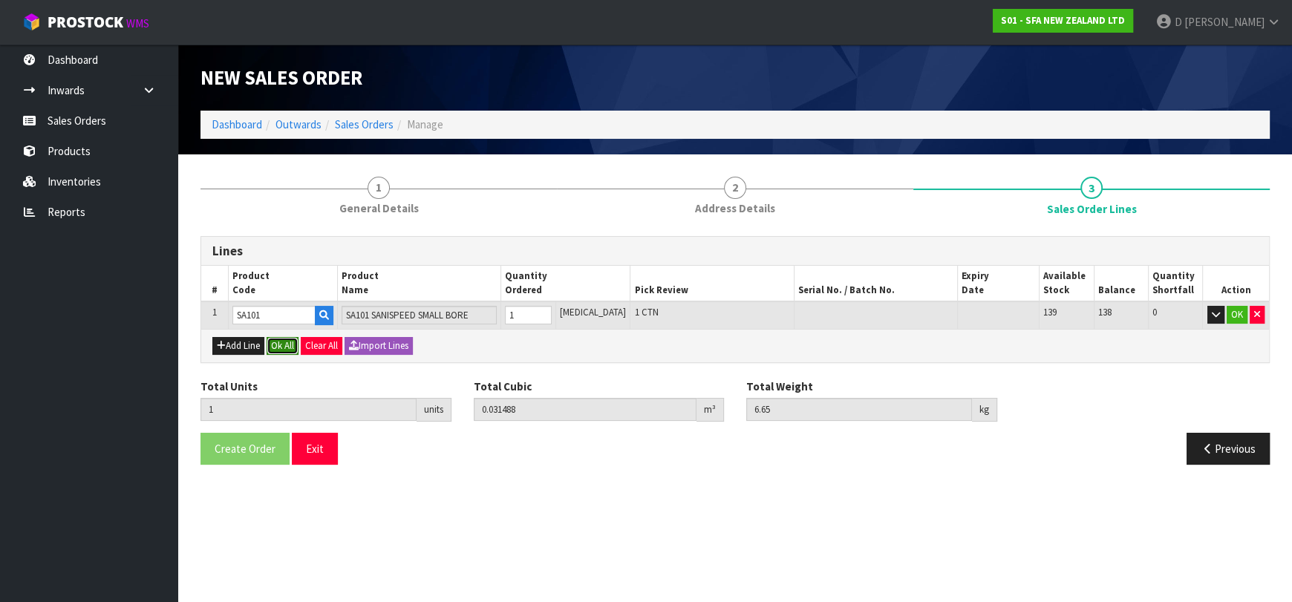
click at [278, 344] on button "Ok All" at bounding box center [283, 346] width 32 height 18
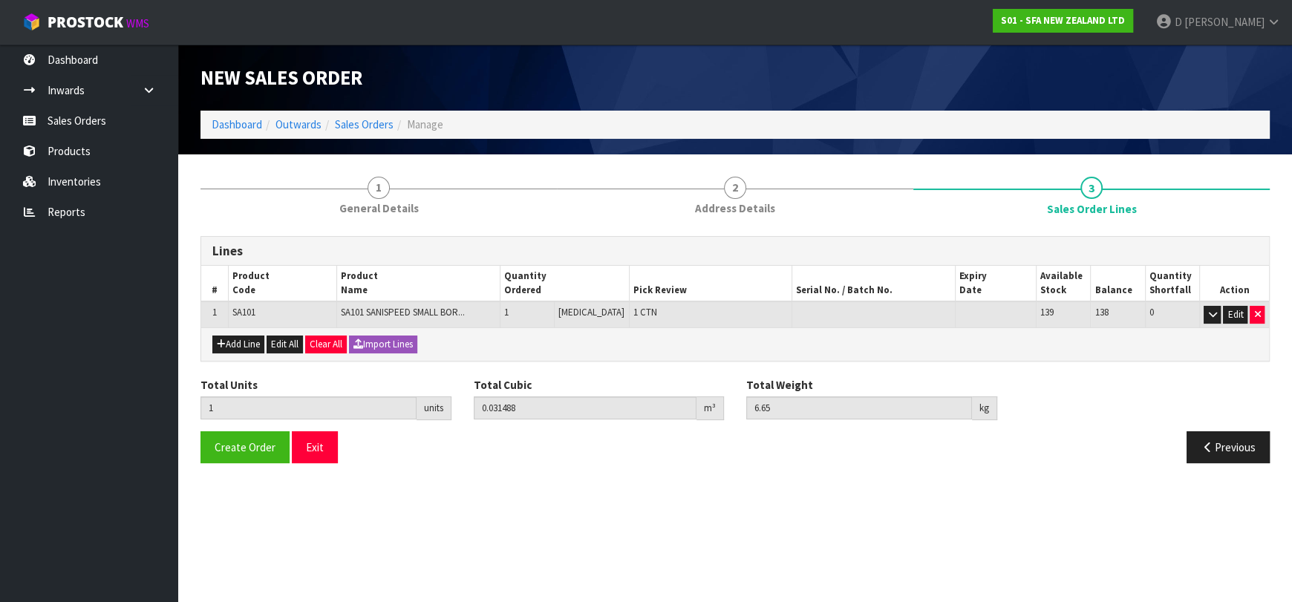
click at [246, 423] on div "Total Units 1 units Total Cubic 0.031488 m³ Total Weight 6.65 kg" at bounding box center [734, 404] width 1091 height 54
click at [253, 448] on span "Create Order" at bounding box center [245, 447] width 61 height 14
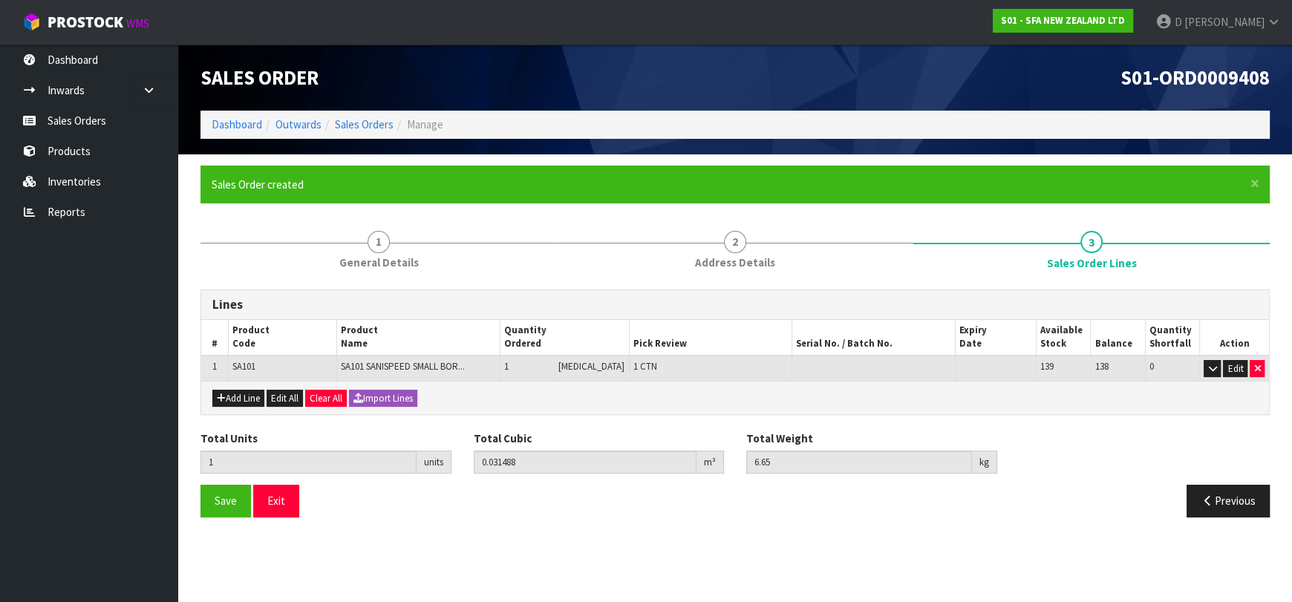
click at [422, 304] on h3 "Lines" at bounding box center [734, 305] width 1045 height 14
click at [392, 128] on ol "Dashboard Outwards Sales Orders Manage" at bounding box center [734, 124] width 1069 height 27
click at [389, 127] on link "Sales Orders" at bounding box center [364, 124] width 59 height 14
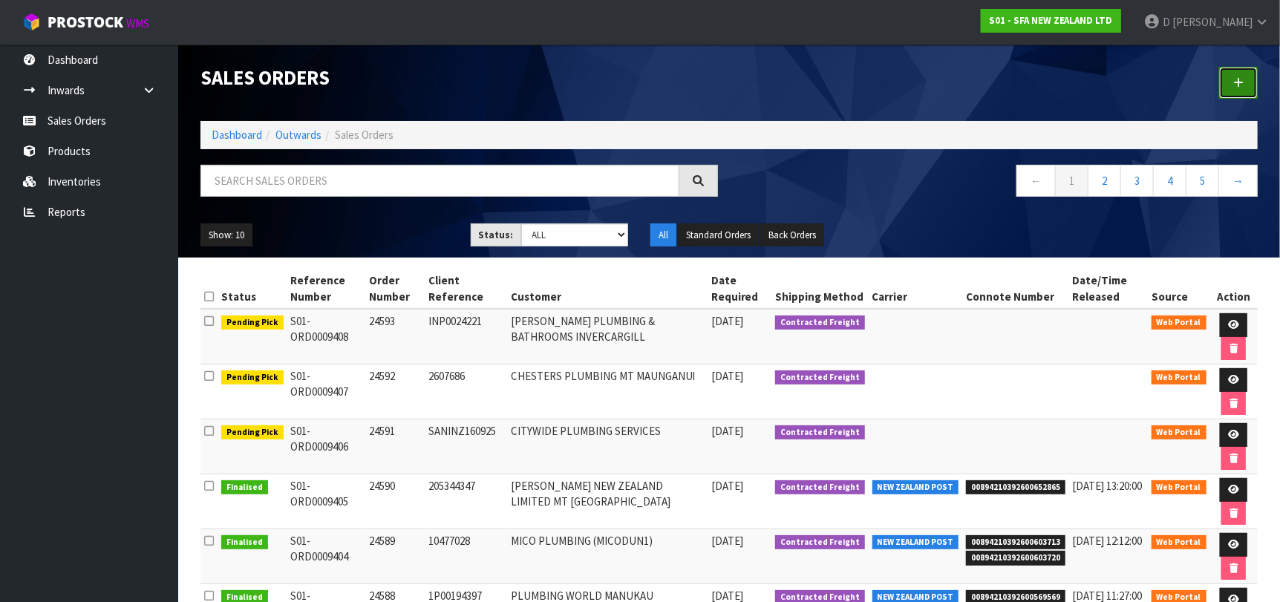
drag, startPoint x: 1247, startPoint y: 68, endPoint x: 1229, endPoint y: 76, distance: 20.0
click at [1246, 68] on link at bounding box center [1238, 83] width 39 height 32
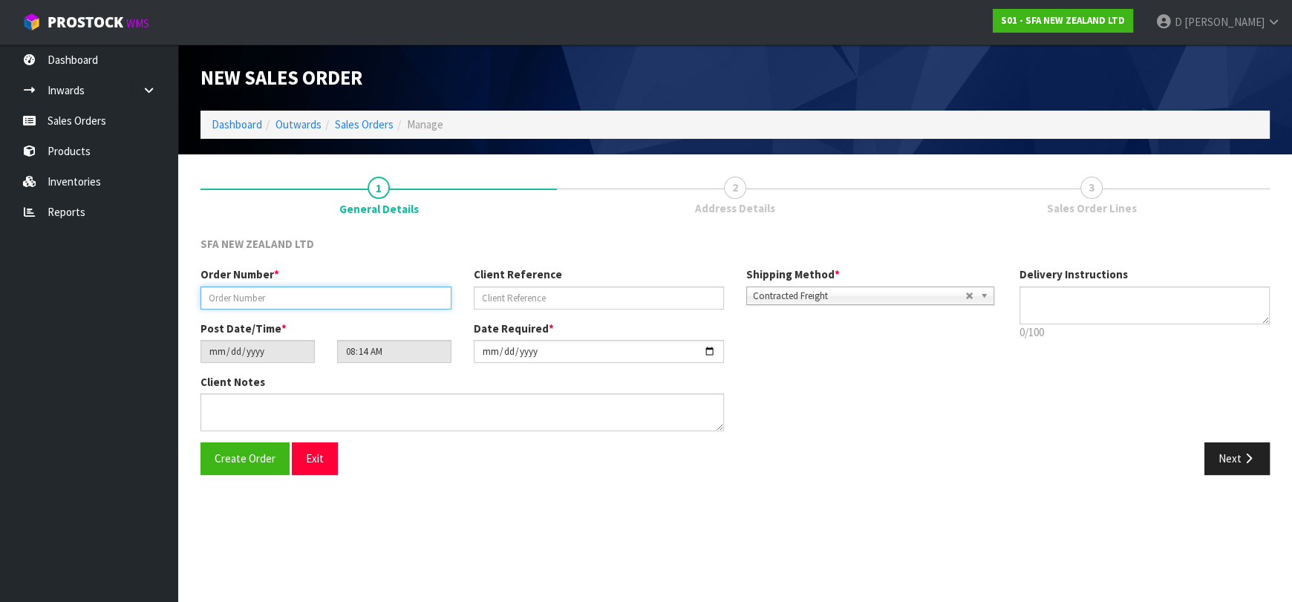
click at [347, 309] on input "text" at bounding box center [325, 298] width 251 height 23
type input "24594"
paste input "10478710"
type input "10478710"
click at [1224, 459] on button "Next" at bounding box center [1236, 458] width 65 height 32
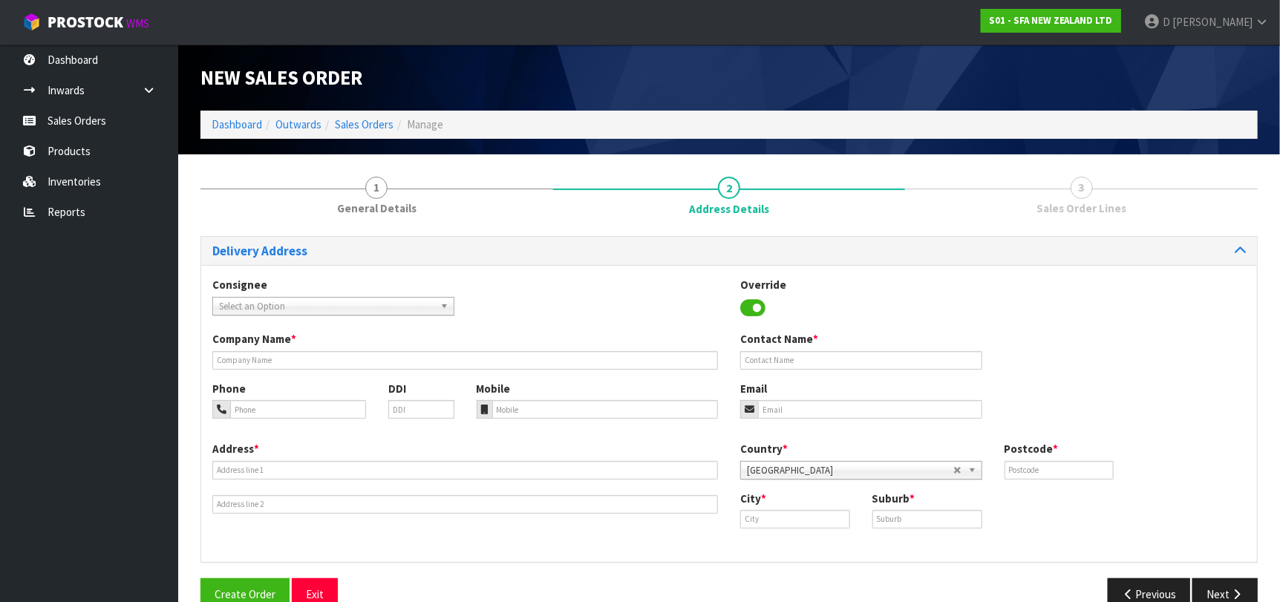
drag, startPoint x: 429, startPoint y: 286, endPoint x: 421, endPoint y: 293, distance: 10.6
click at [421, 293] on div "Consignee 000001.BAY MECHANICS - BAY MECHANICS 000001A - BRAKE & TRANSMISSION N…" at bounding box center [333, 296] width 264 height 38
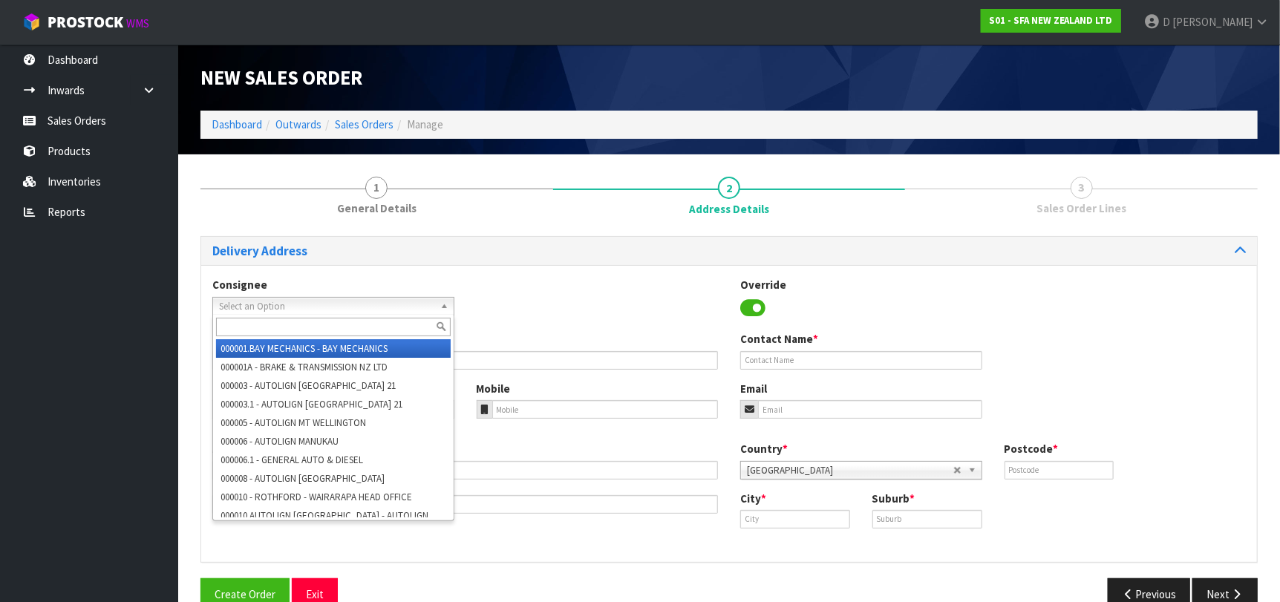
click at [414, 301] on span "Select an Option" at bounding box center [326, 307] width 215 height 18
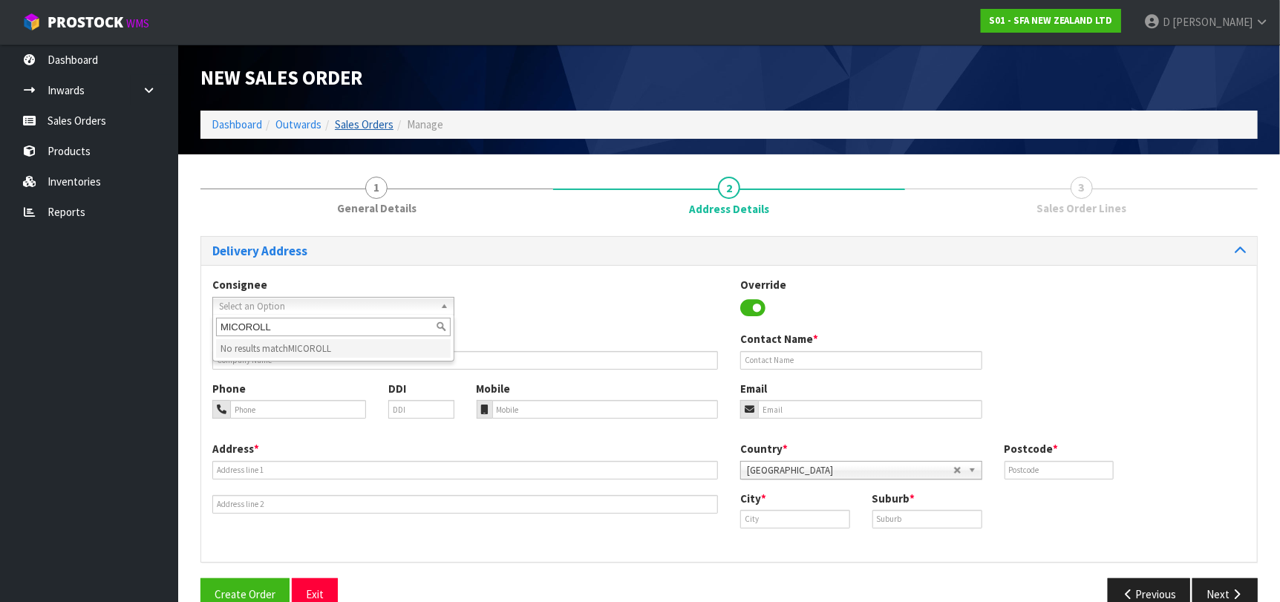
type input "MICOROLL"
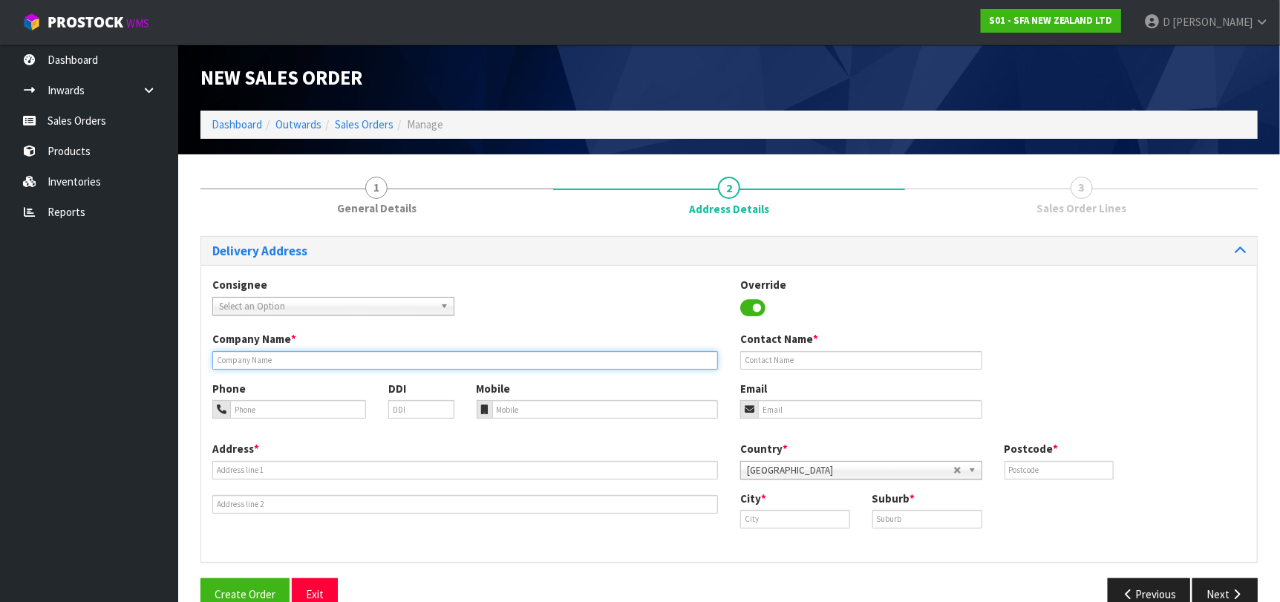
click at [379, 364] on input "text" at bounding box center [465, 360] width 506 height 19
paste input "[PERSON_NAME] ROLLESTON"
type input "[PERSON_NAME] ROLLESTON"
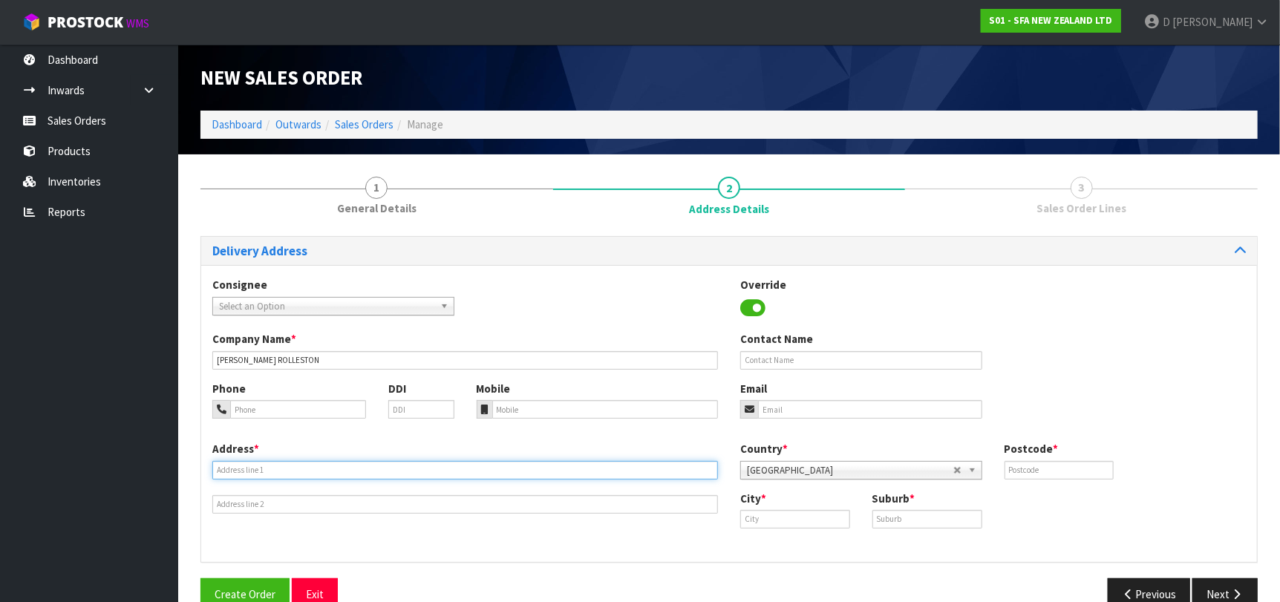
click at [392, 465] on input "text" at bounding box center [465, 470] width 506 height 19
click at [520, 463] on input "text" at bounding box center [465, 470] width 506 height 19
paste input "[STREET_ADDRESS]"
type input "[STREET_ADDRESS]"
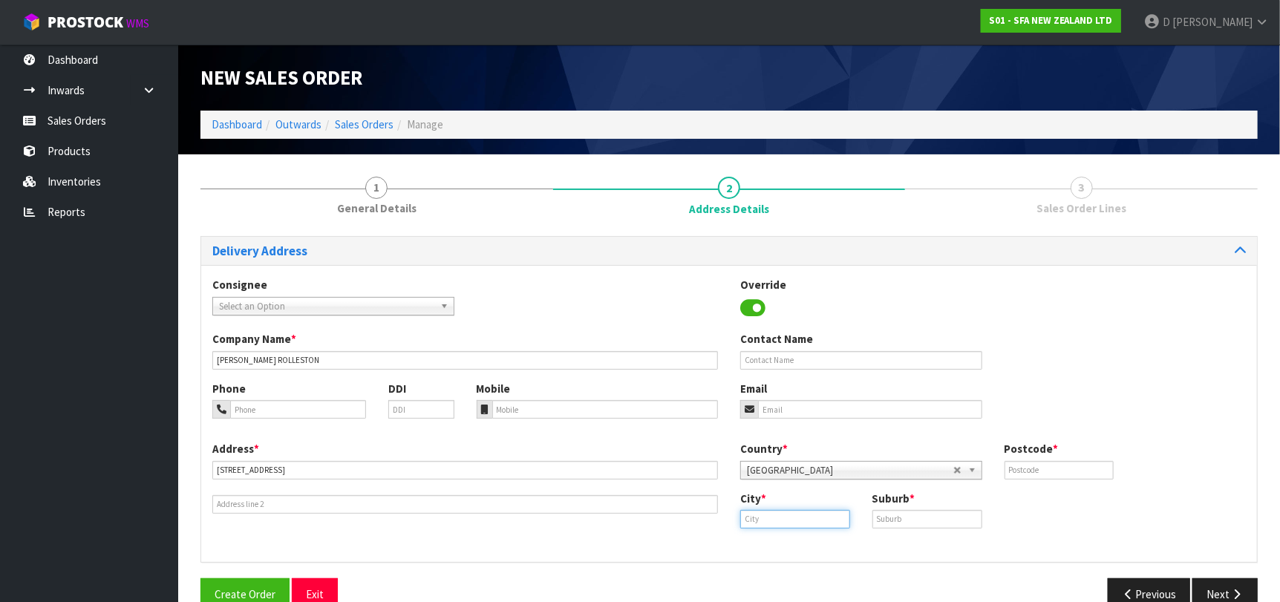
drag, startPoint x: 808, startPoint y: 517, endPoint x: 893, endPoint y: 530, distance: 86.3
click at [808, 516] on input "text" at bounding box center [795, 519] width 110 height 19
paste input "Rolleston"
click at [901, 521] on input "text" at bounding box center [927, 519] width 110 height 19
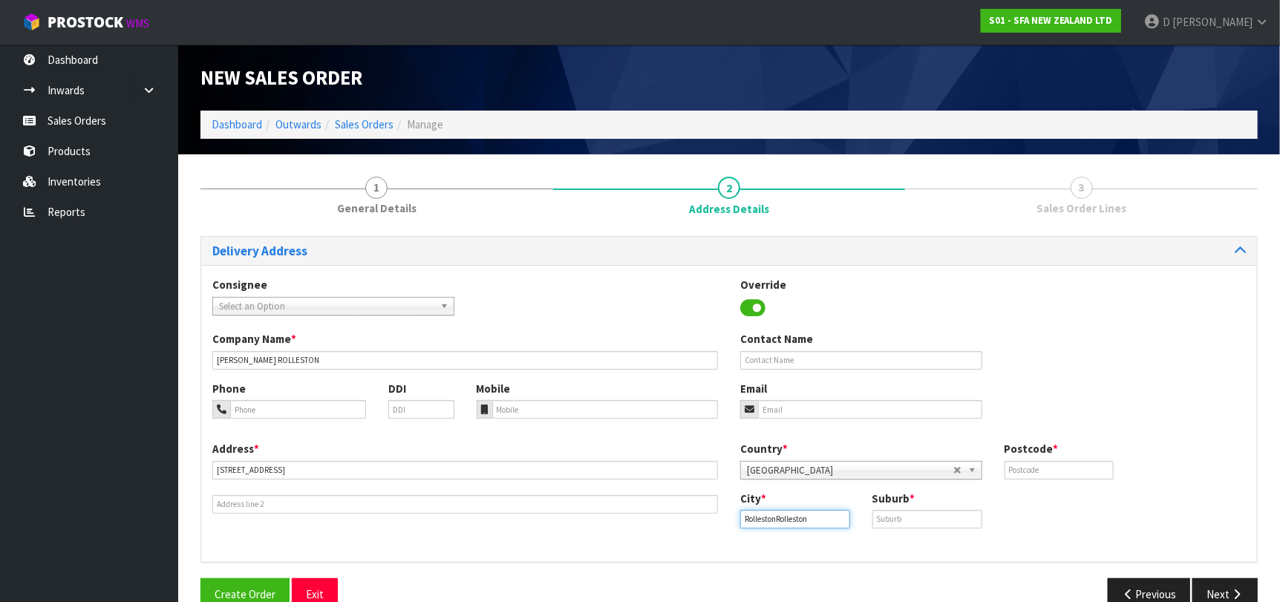
click at [820, 520] on input "RollestonRolleston" at bounding box center [795, 519] width 110 height 19
click at [820, 521] on input "RollestonRolleston" at bounding box center [795, 519] width 110 height 19
paste input "text"
type input "Rolleston"
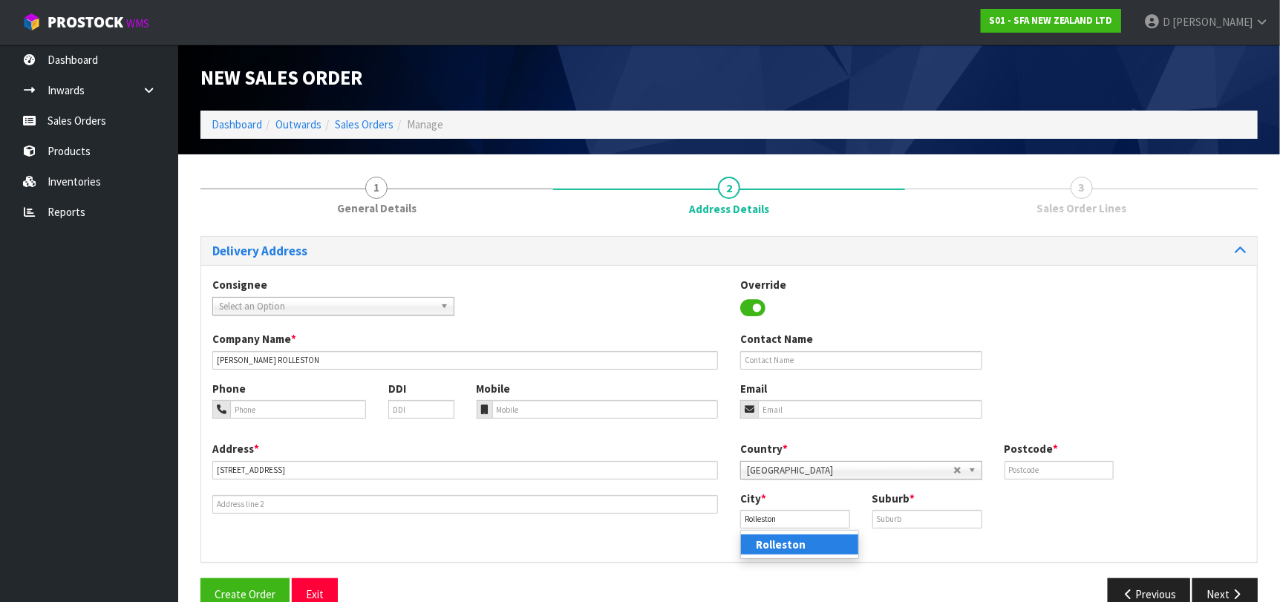
click at [819, 546] on link "Rolleston" at bounding box center [799, 545] width 117 height 20
click at [892, 518] on input "text" at bounding box center [927, 519] width 110 height 19
paste input "ROLLESTON"
type input "ROLLESTON"
click at [1056, 462] on input "text" at bounding box center [1059, 470] width 110 height 19
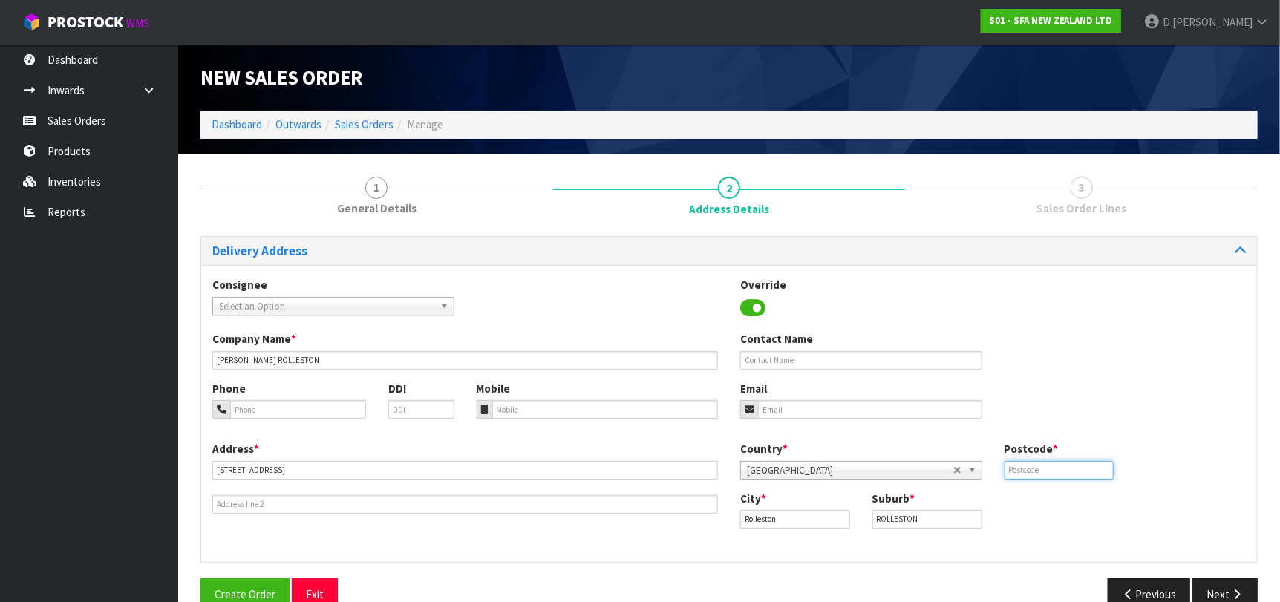
paste input "7675"
type input "7675"
click at [1183, 549] on div "Address * [STREET_ADDRESS] Country * [GEOGRAPHIC_DATA] [GEOGRAPHIC_DATA] [GEOGR…" at bounding box center [729, 496] width 1056 height 110
click at [1210, 581] on button "Next" at bounding box center [1224, 594] width 65 height 32
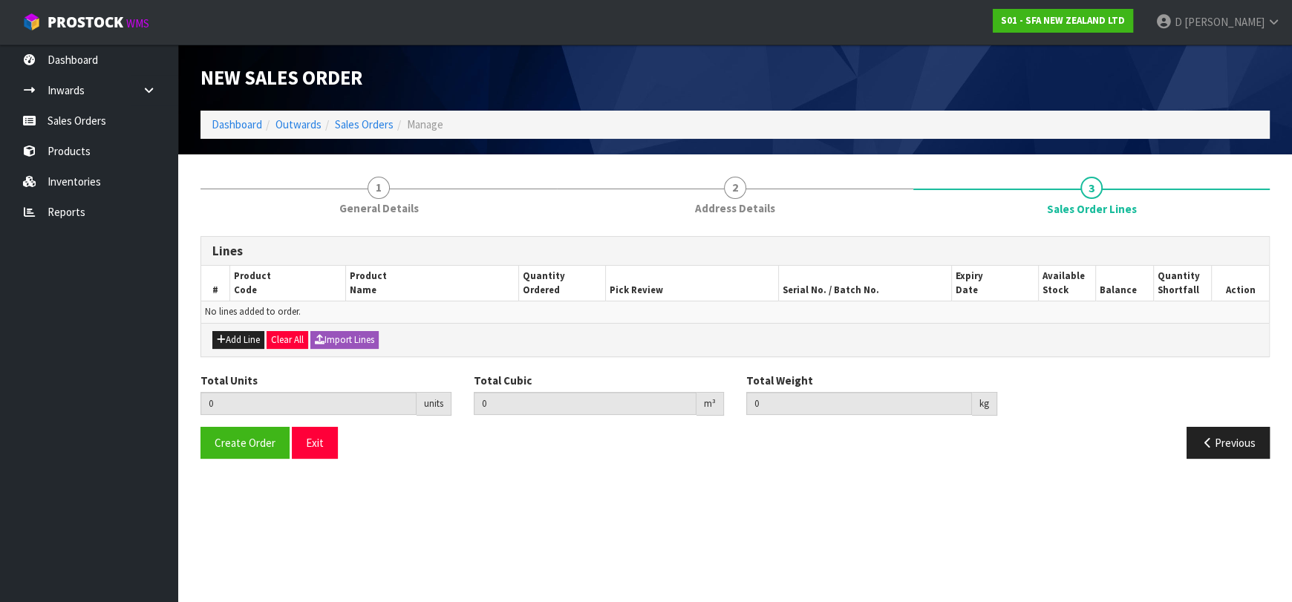
click at [250, 327] on div "Add Line Clear All Import Lines" at bounding box center [735, 339] width 1068 height 33
click at [249, 323] on div "Add Line Clear All Import Lines" at bounding box center [735, 339] width 1068 height 33
drag, startPoint x: 177, startPoint y: 292, endPoint x: 134, endPoint y: 267, distance: 49.5
drag, startPoint x: 771, startPoint y: 390, endPoint x: 748, endPoint y: 392, distance: 23.1
click at [767, 390] on div "Total Weight 0 kg" at bounding box center [871, 394] width 273 height 43
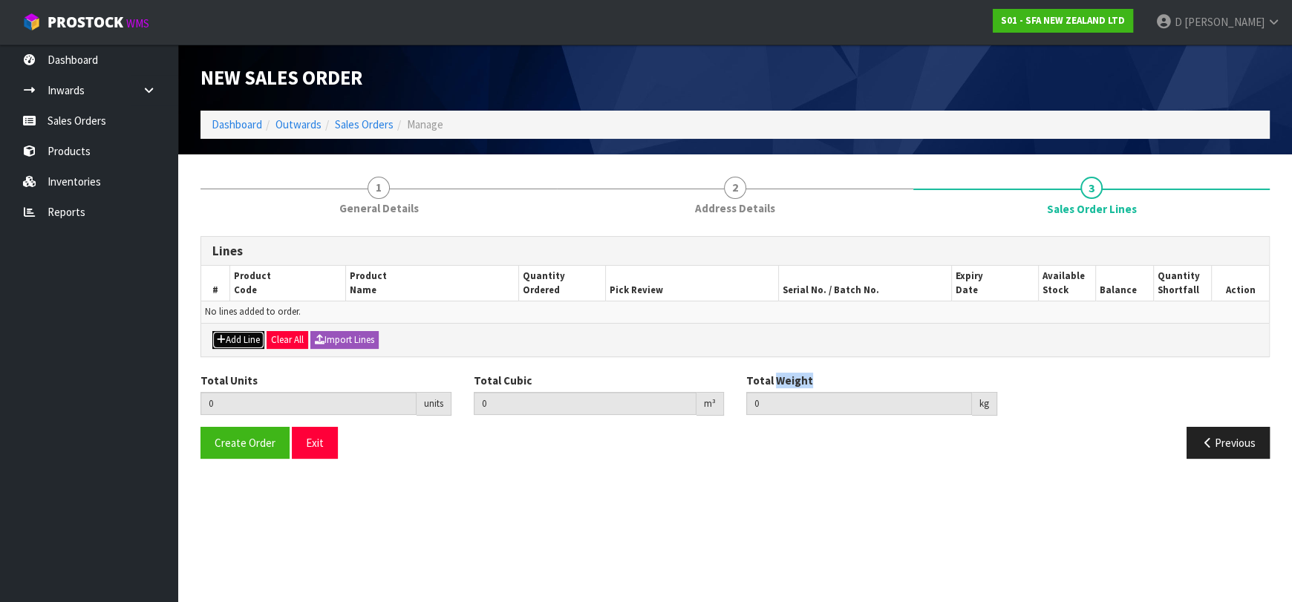
click at [252, 342] on button "Add Line" at bounding box center [238, 340] width 52 height 18
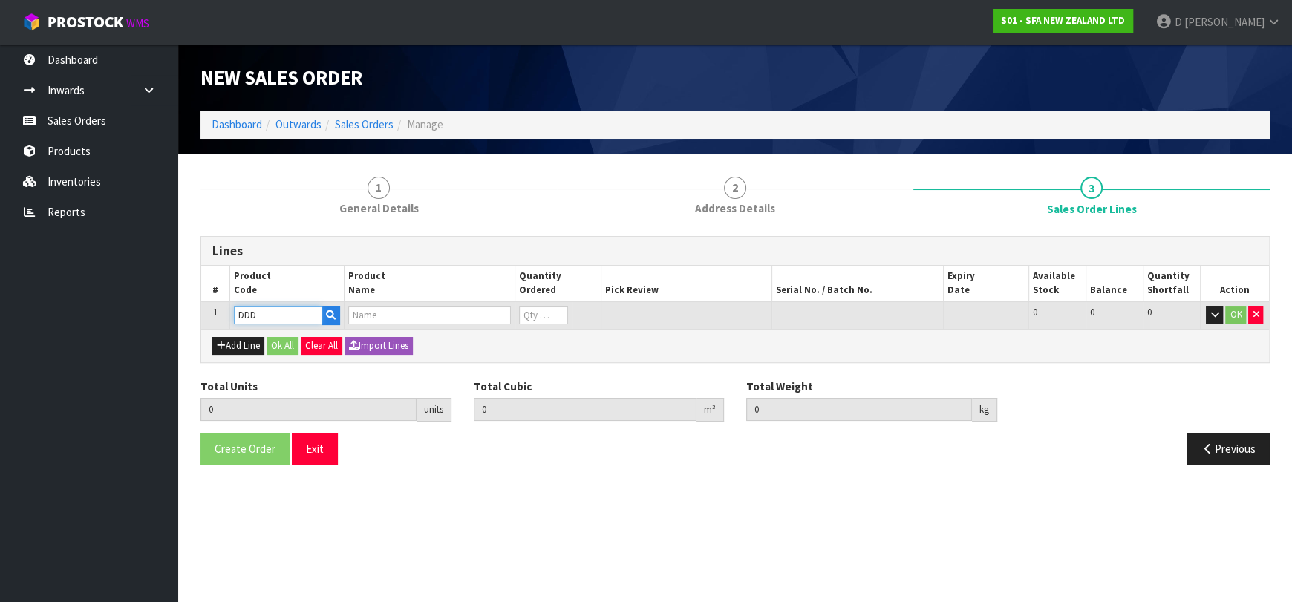
click at [264, 321] on input "DDD" at bounding box center [278, 315] width 88 height 19
type input "D"
type input "SA300"
type input "0.000000"
type input "0.000"
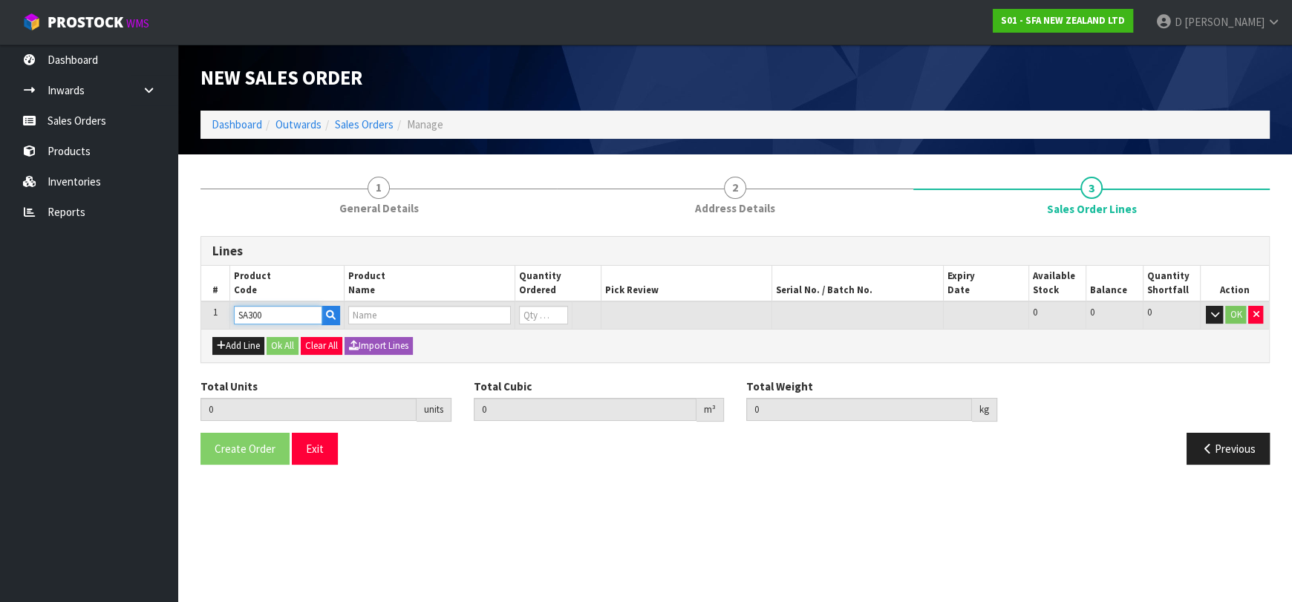
type input "SANICUBIC 1 GR SE71.1S"
type input "0"
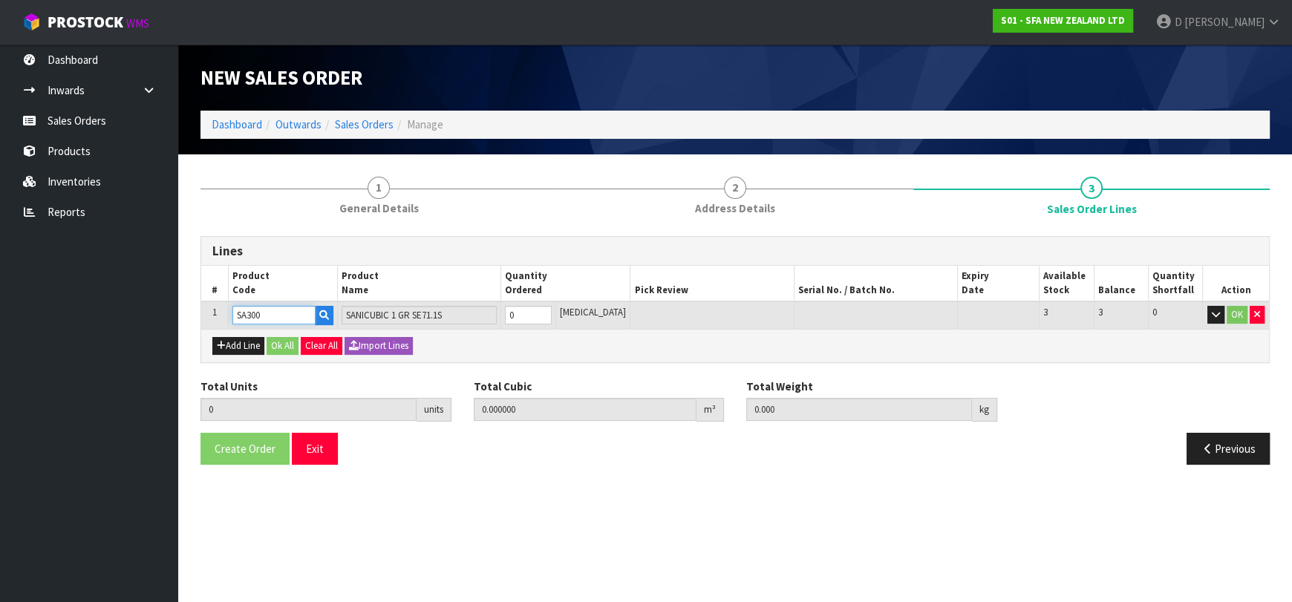
type input "SA300"
type input "1"
type input "0.29862"
type input "68"
type input "1"
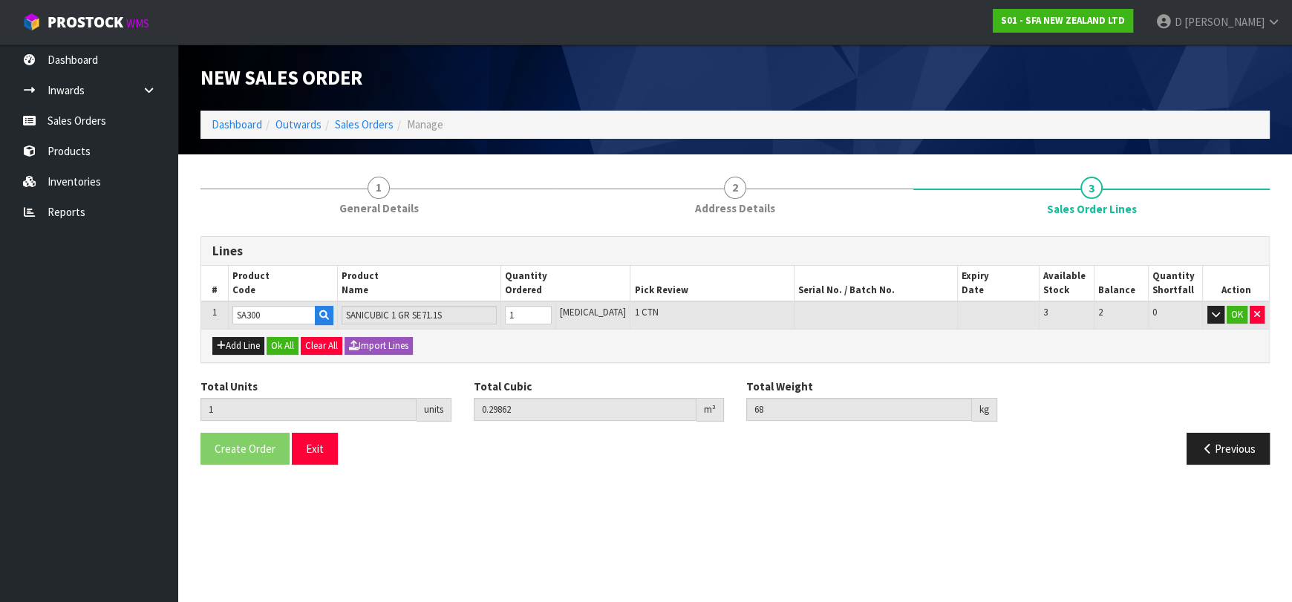
drag, startPoint x: 740, startPoint y: 166, endPoint x: 246, endPoint y: 353, distance: 528.9
click at [206, 358] on div "1 General Details 2 Address Details 3 Sales Order Lines Lines # Product Code Pr…" at bounding box center [734, 321] width 1069 height 310
click at [269, 344] on button "Ok All" at bounding box center [283, 346] width 32 height 18
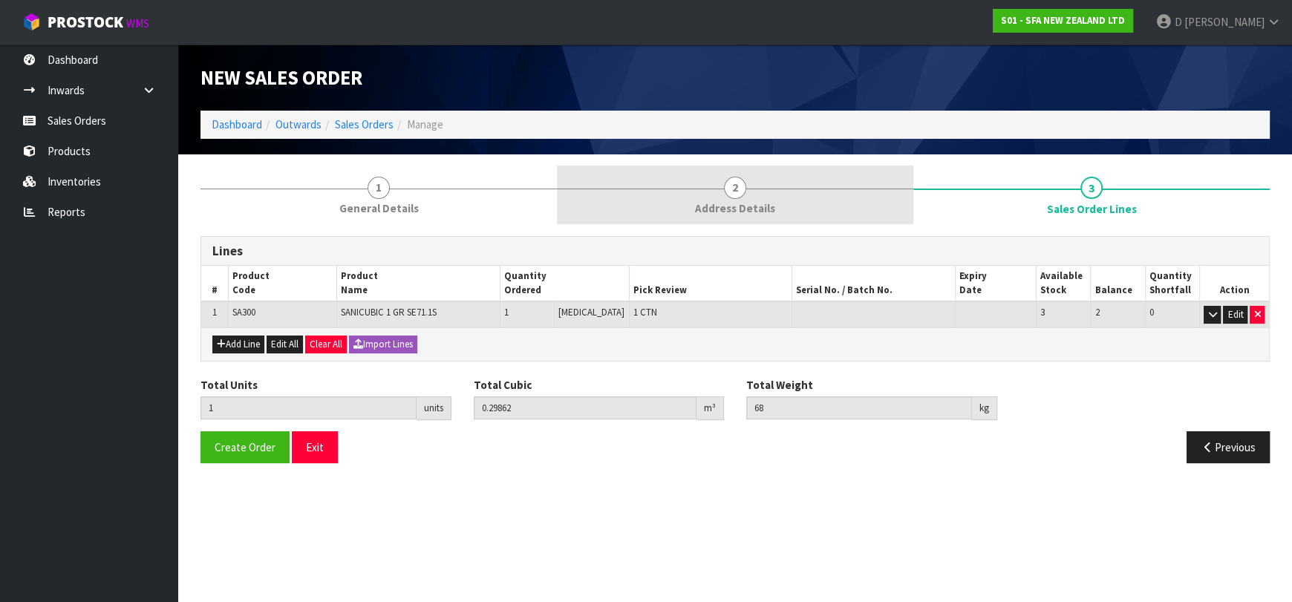
click at [777, 186] on link "2 Address Details" at bounding box center [735, 195] width 356 height 59
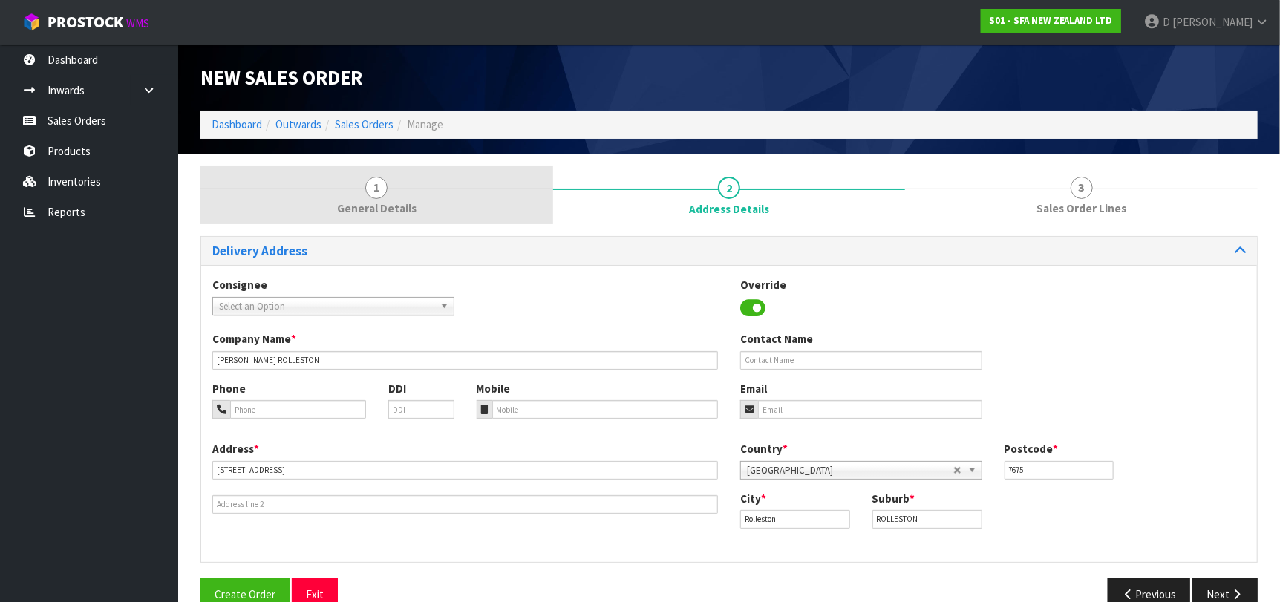
click at [400, 218] on link "1 General Details" at bounding box center [376, 195] width 353 height 59
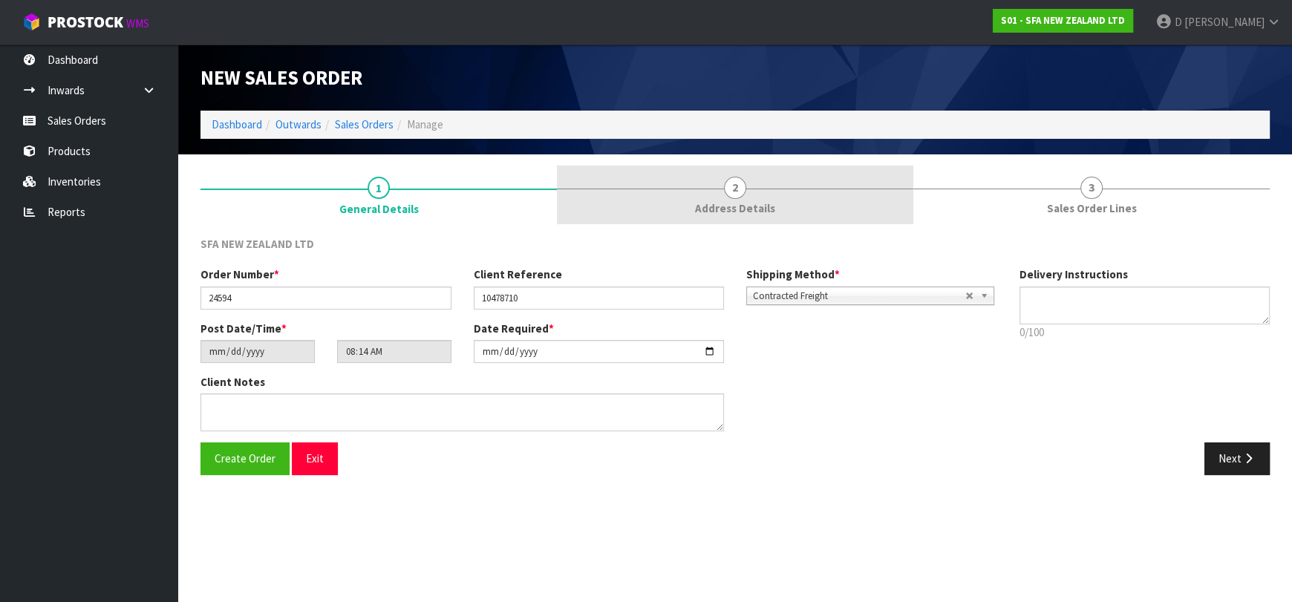
click at [698, 197] on link "2 Address Details" at bounding box center [735, 195] width 356 height 59
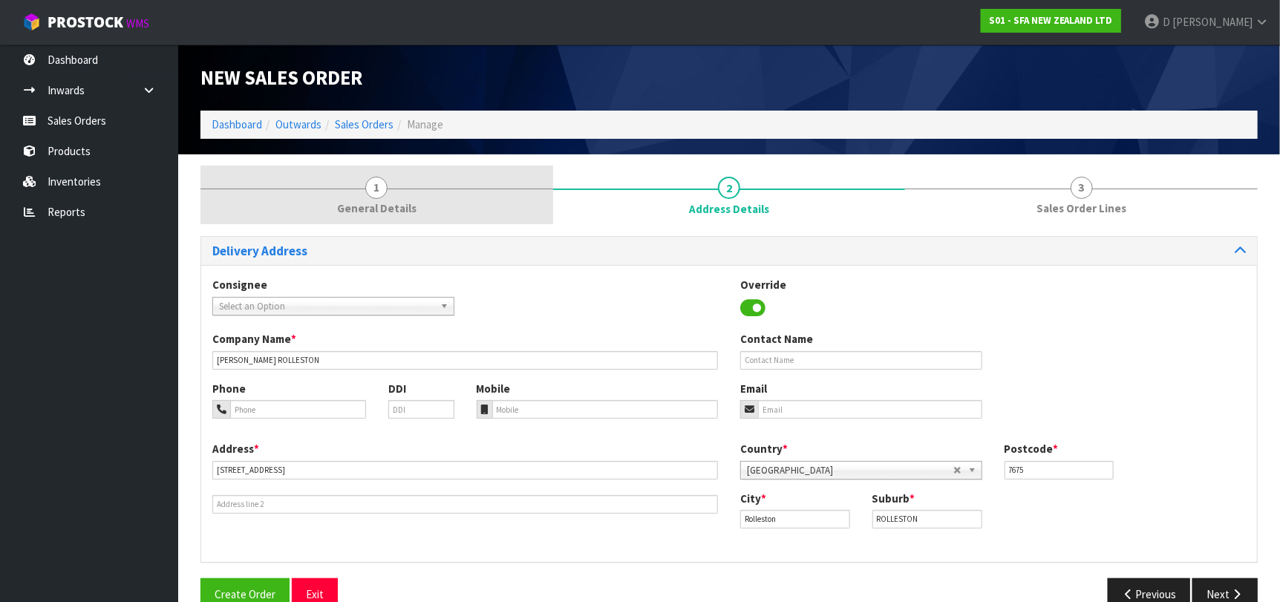
click at [351, 207] on span "General Details" at bounding box center [376, 208] width 79 height 16
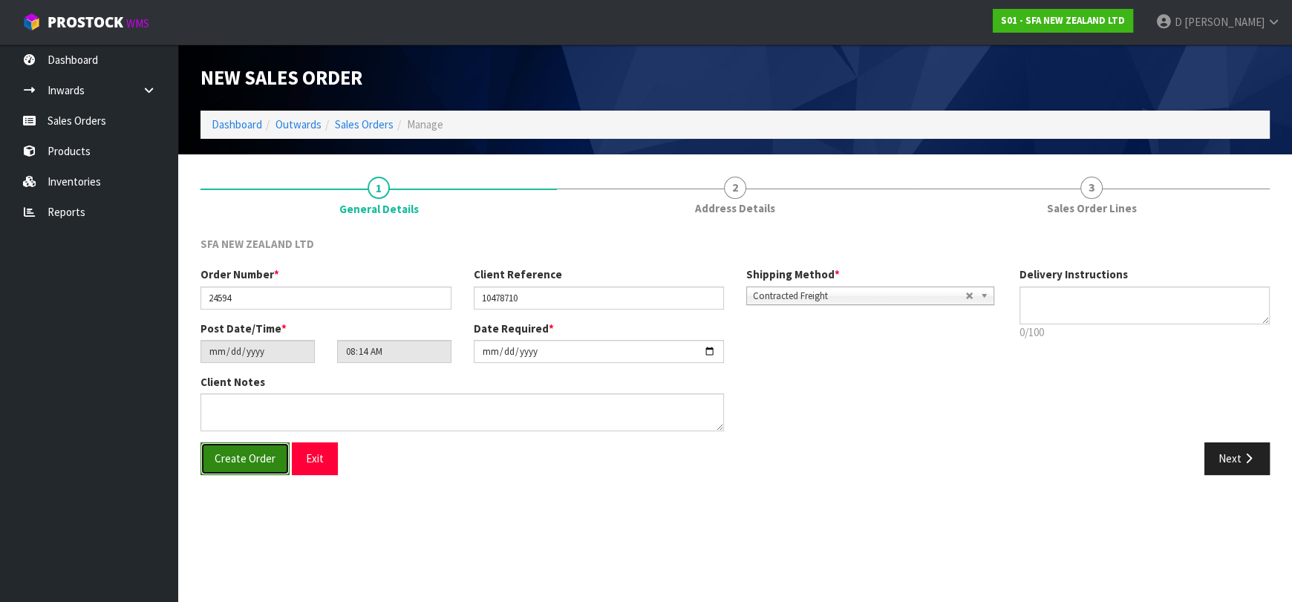
click at [265, 465] on button "Create Order" at bounding box center [244, 458] width 89 height 32
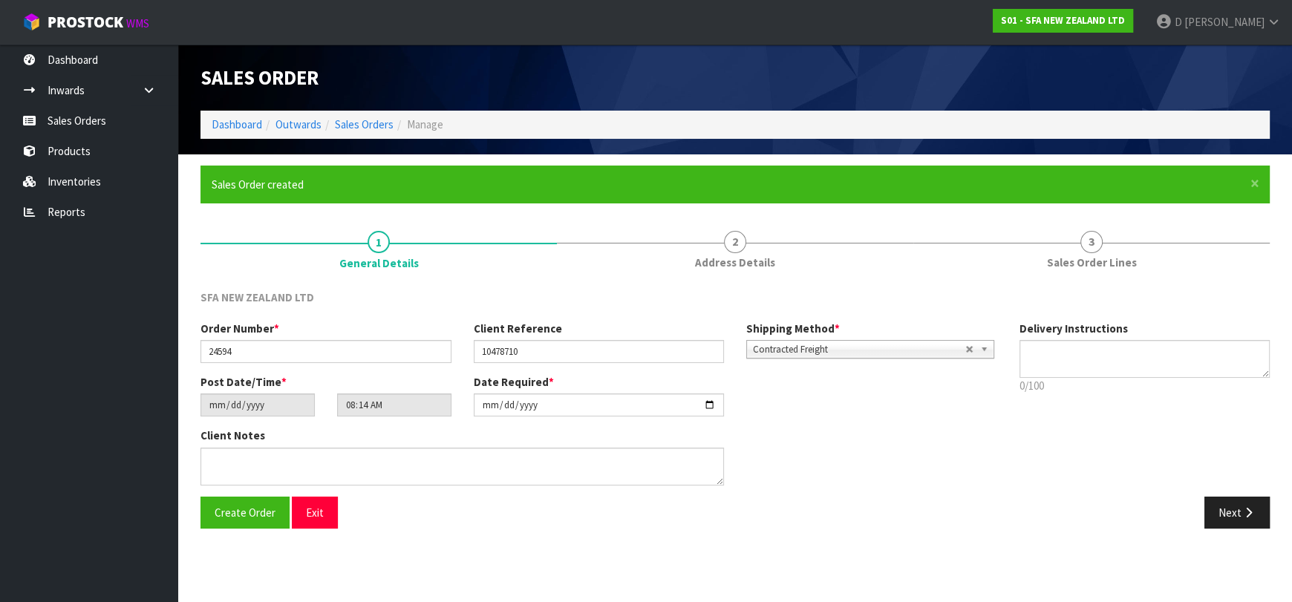
type input "10:14:00.000"
click at [683, 293] on div "SFA NEW ZEALAND LTD" at bounding box center [734, 305] width 1091 height 30
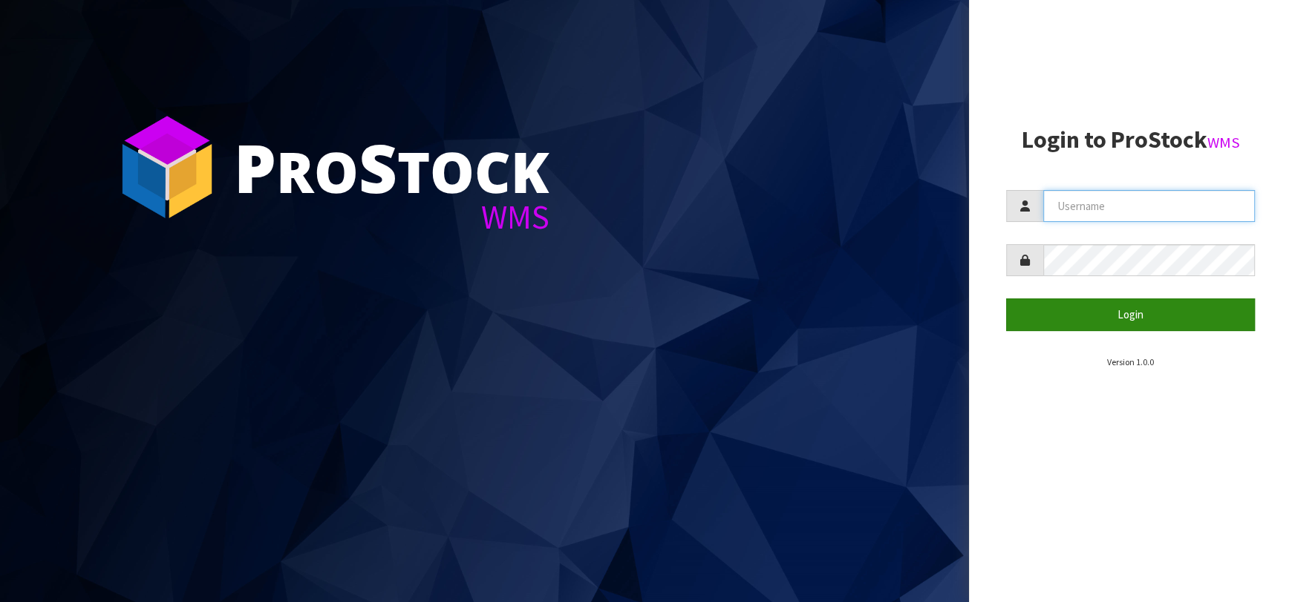
type input "[EMAIL_ADDRESS][DOMAIN_NAME]"
click at [1065, 308] on button "Login" at bounding box center [1130, 314] width 249 height 32
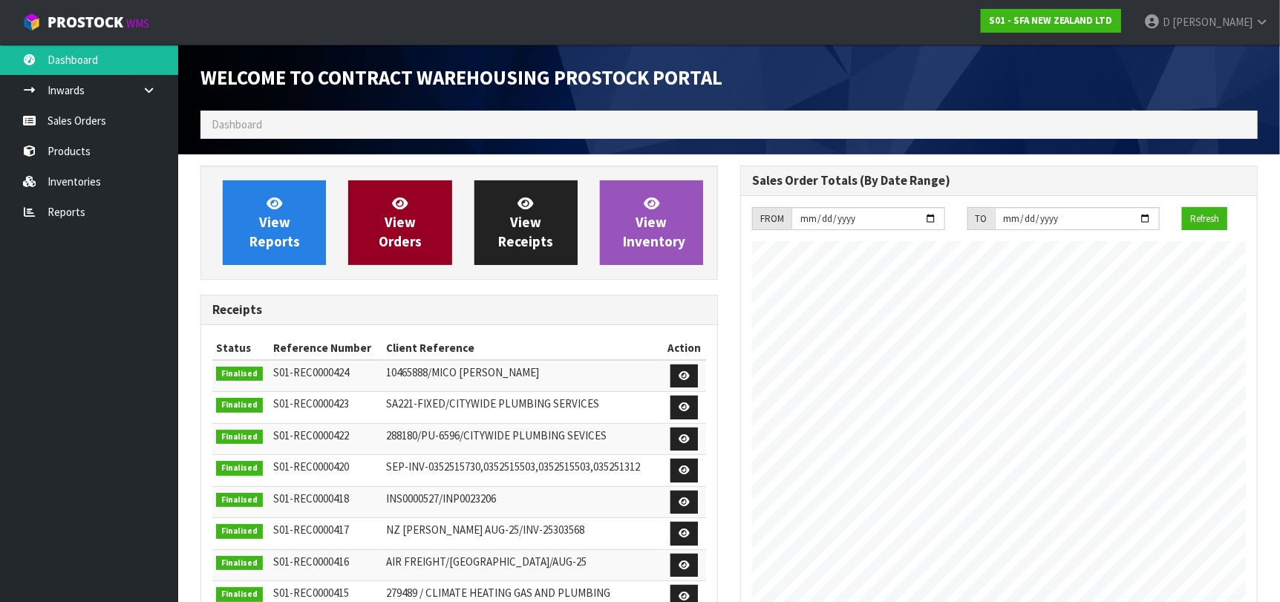
scroll to position [822, 540]
click at [363, 233] on link "View Orders" at bounding box center [399, 222] width 103 height 85
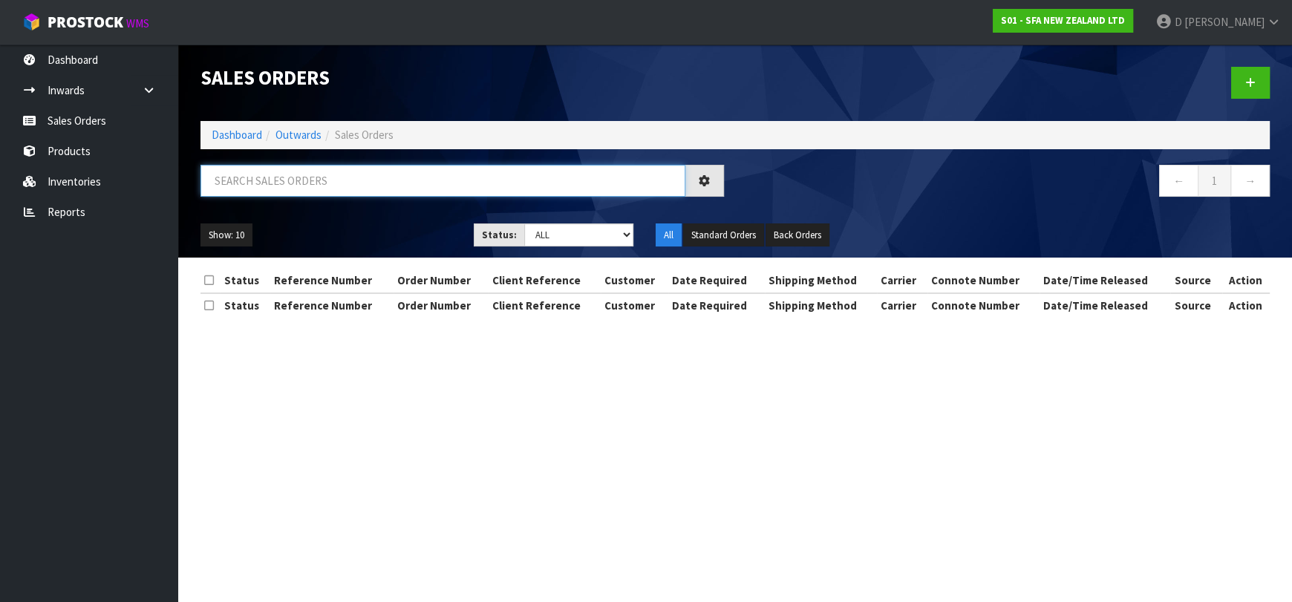
click at [352, 182] on input "text" at bounding box center [442, 181] width 485 height 32
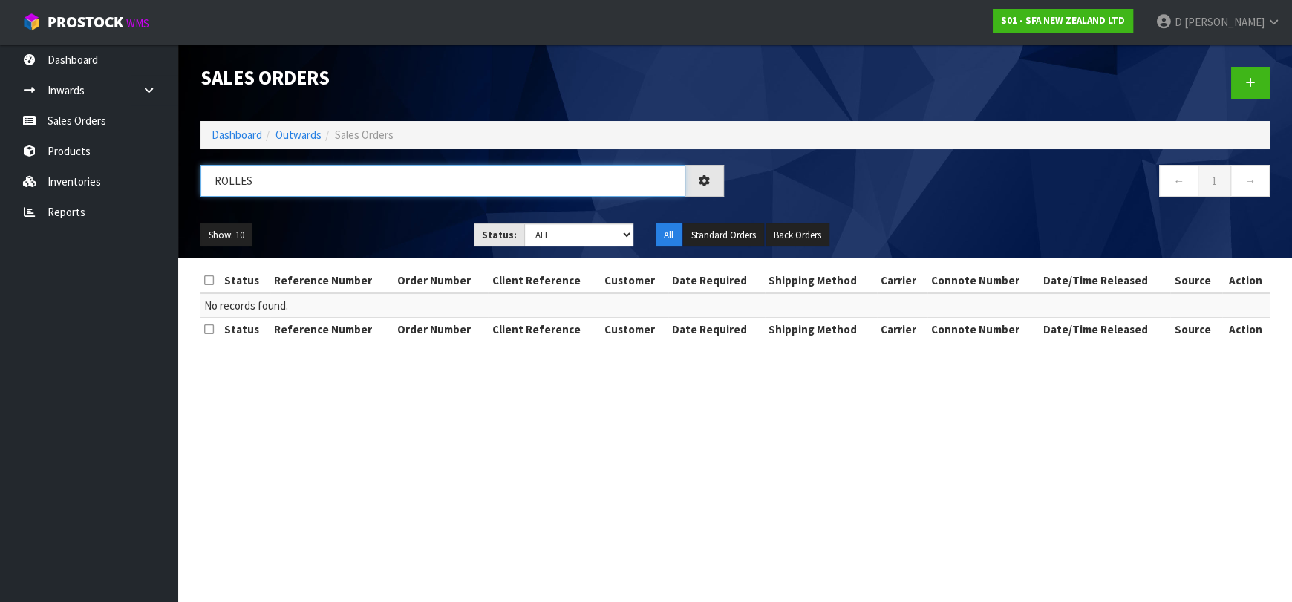
type input "ROLLES"
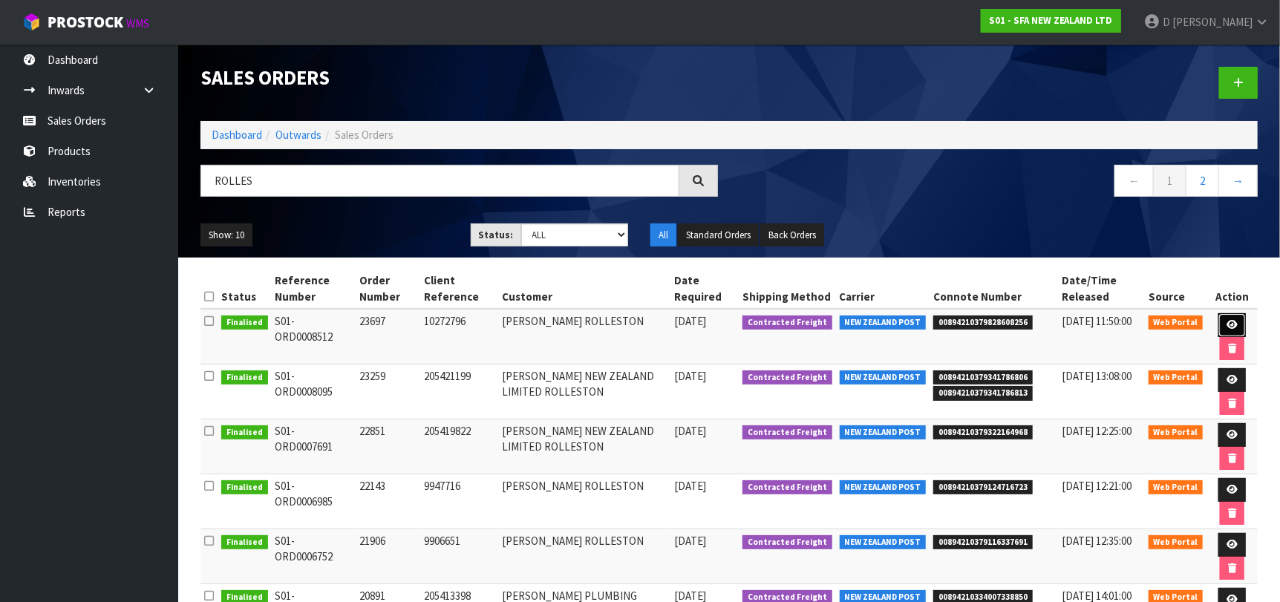
click at [1233, 321] on icon at bounding box center [1231, 325] width 11 height 10
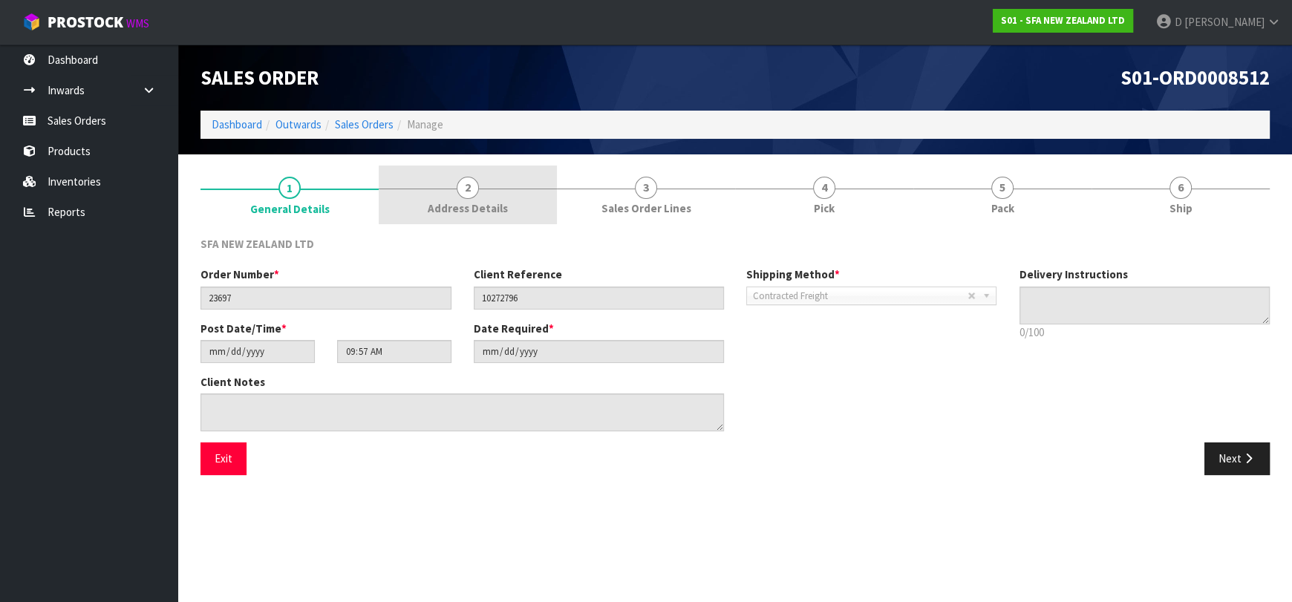
click at [465, 203] on span "Address Details" at bounding box center [468, 208] width 80 height 16
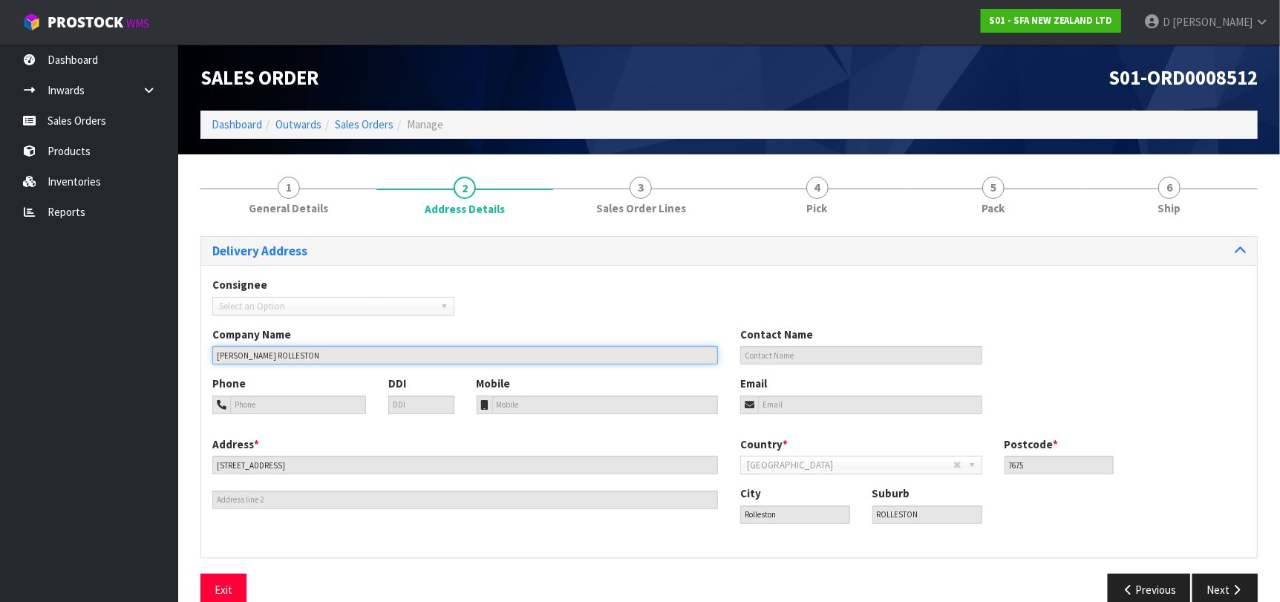
click at [388, 358] on input "[PERSON_NAME] ROLLESTON" at bounding box center [465, 355] width 506 height 19
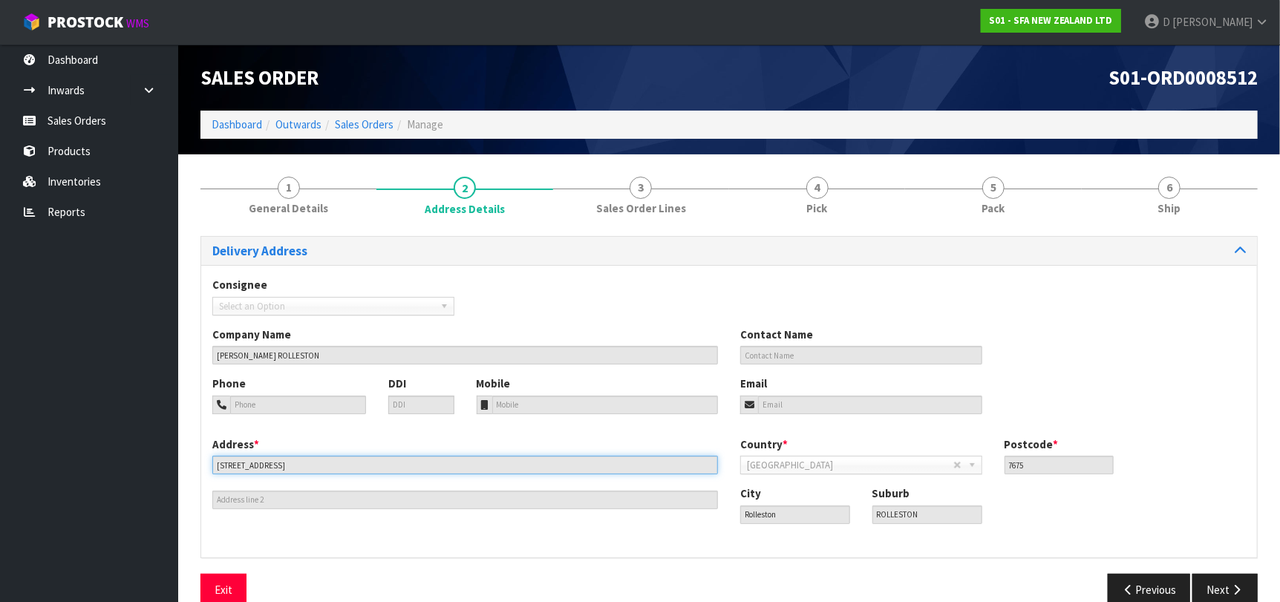
click at [324, 460] on input "[STREET_ADDRESS]" at bounding box center [465, 465] width 506 height 19
click at [326, 461] on input "[STREET_ADDRESS]" at bounding box center [465, 465] width 506 height 19
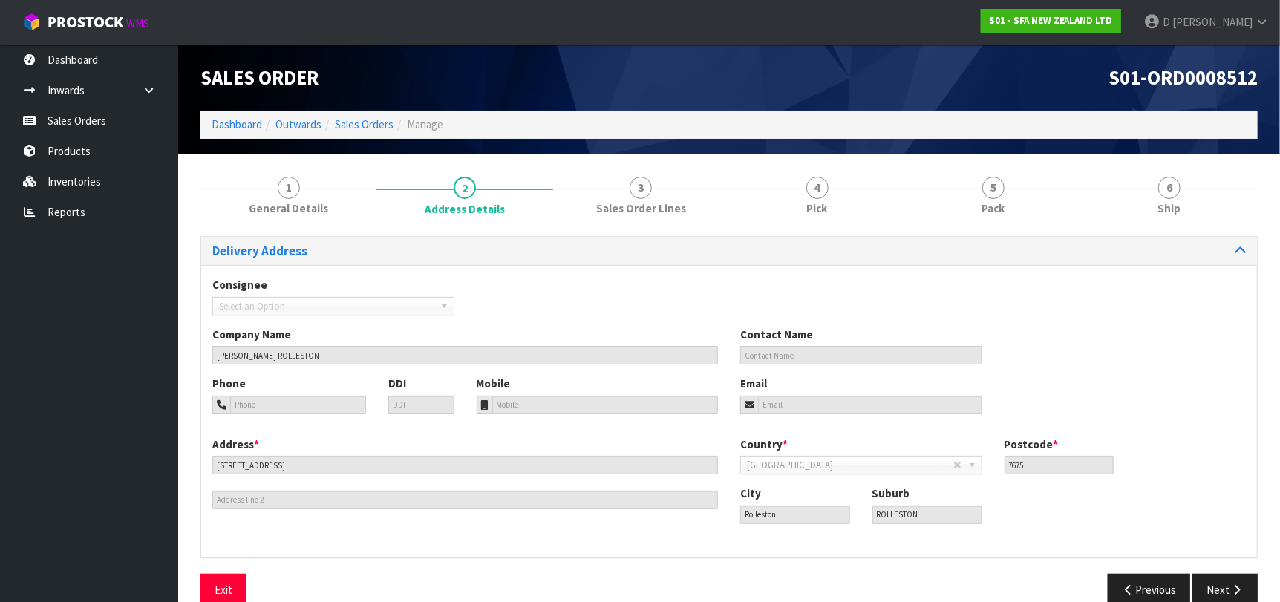
click at [1004, 461] on div "Postcode * 7675" at bounding box center [1059, 456] width 132 height 38
click at [1009, 461] on input "7675" at bounding box center [1059, 465] width 110 height 19
